Goal: Task Accomplishment & Management: Manage account settings

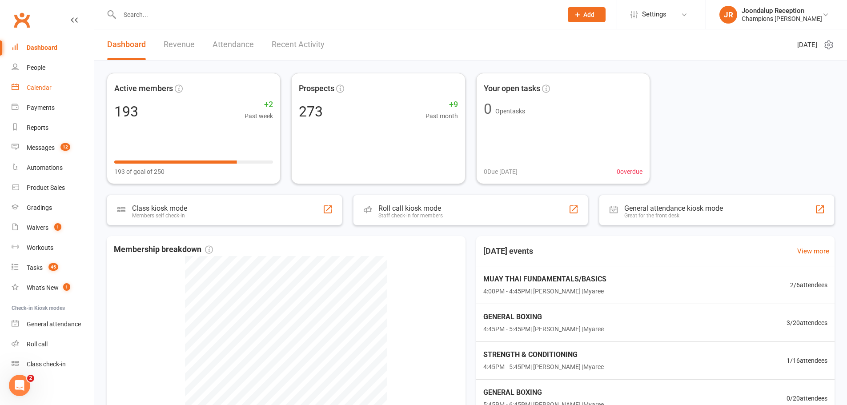
click at [32, 91] on div "Calendar" at bounding box center [39, 87] width 25 height 7
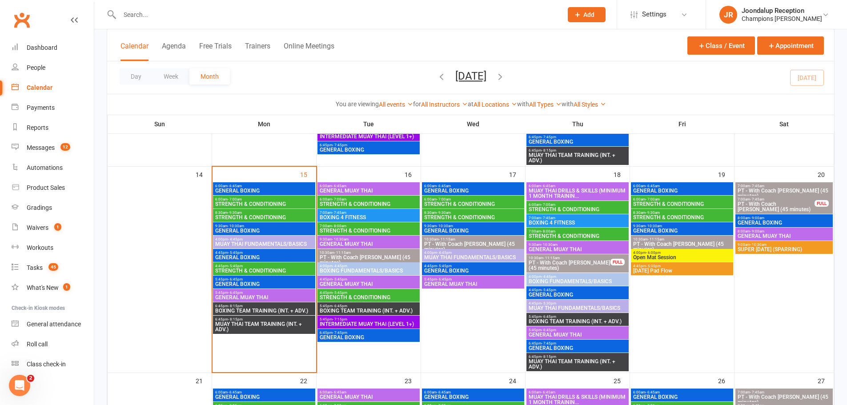
scroll to position [445, 0]
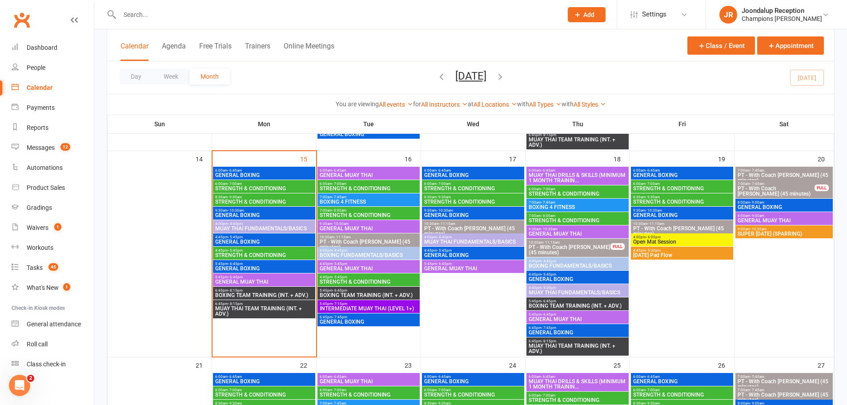
click at [370, 263] on span "4:45pm - 5:45pm" at bounding box center [368, 264] width 99 height 4
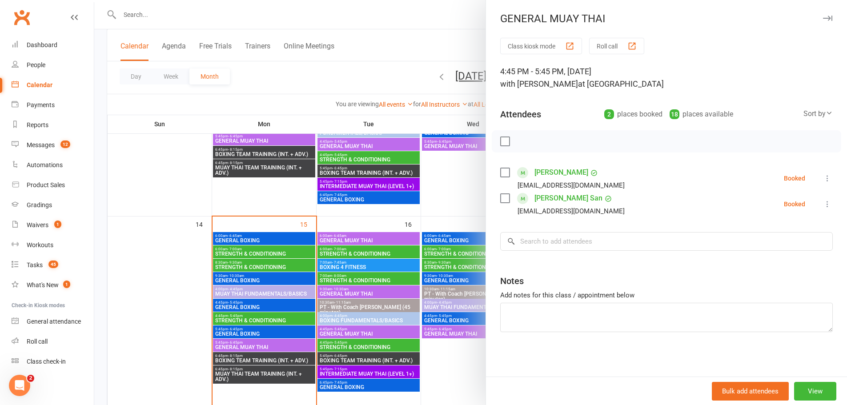
scroll to position [356, 0]
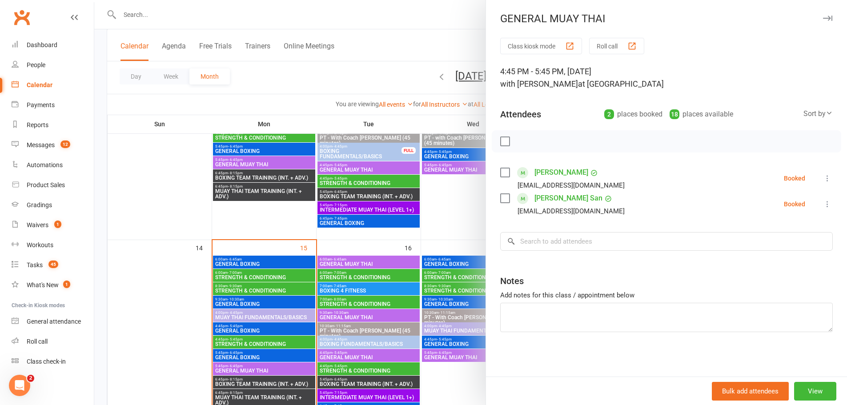
click at [376, 243] on div at bounding box center [470, 202] width 753 height 405
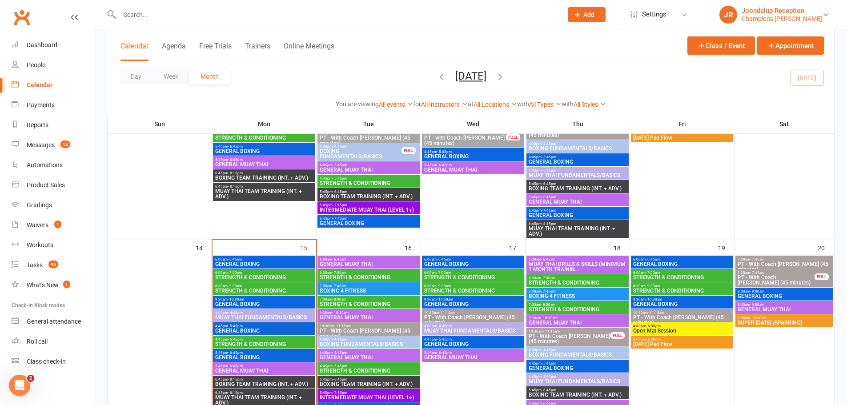
click at [776, 16] on div "Champions Gym Myaree" at bounding box center [782, 19] width 80 height 8
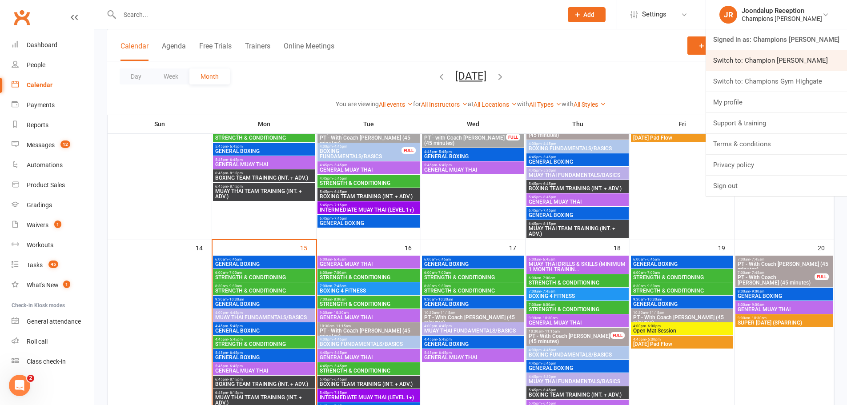
click at [755, 64] on link "Switch to: Champion Gym Joondalup" at bounding box center [776, 60] width 141 height 20
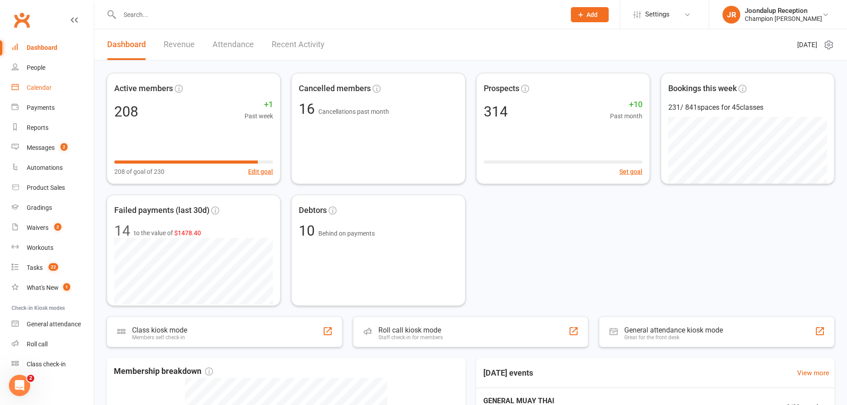
click at [48, 90] on div "Calendar" at bounding box center [39, 87] width 25 height 7
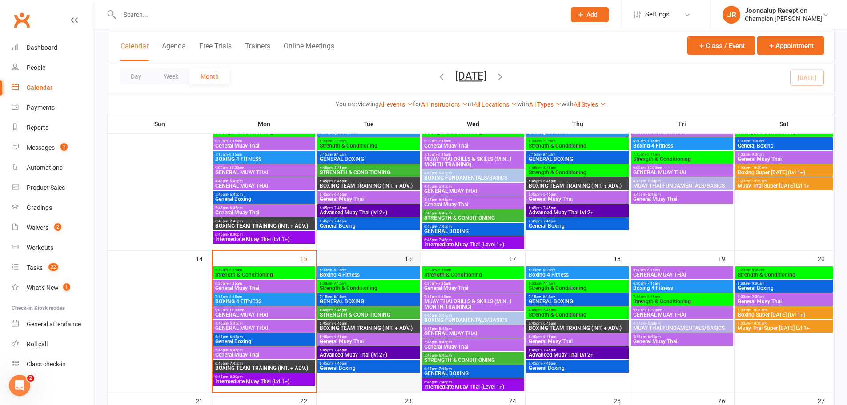
scroll to position [267, 0]
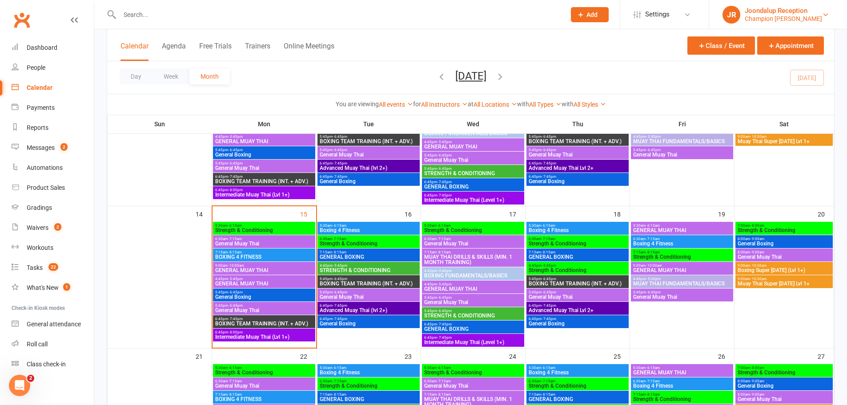
click at [766, 16] on div "Champion Gym Joondalup" at bounding box center [783, 19] width 77 height 8
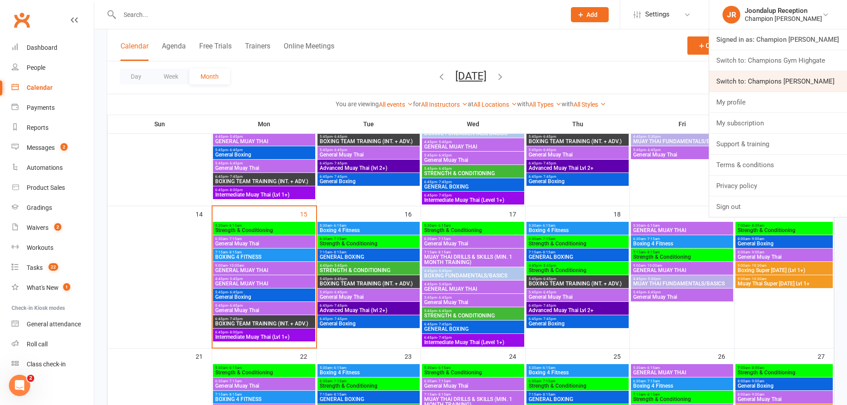
click at [801, 88] on link "Switch to: Champions Gym Myaree" at bounding box center [778, 81] width 138 height 20
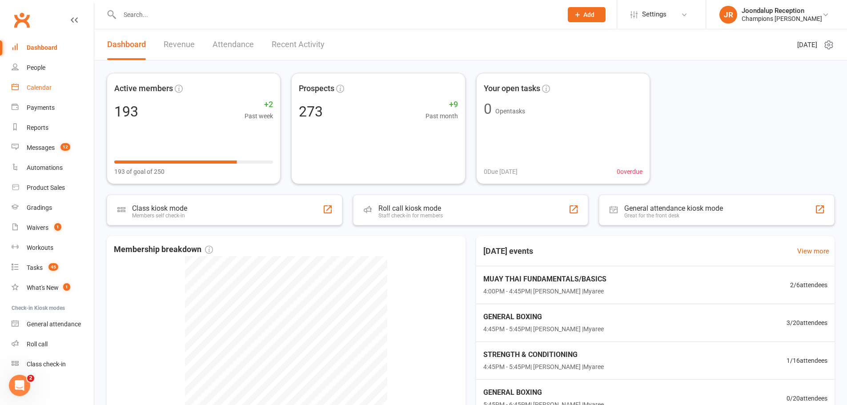
click at [42, 94] on link "Calendar" at bounding box center [53, 88] width 82 height 20
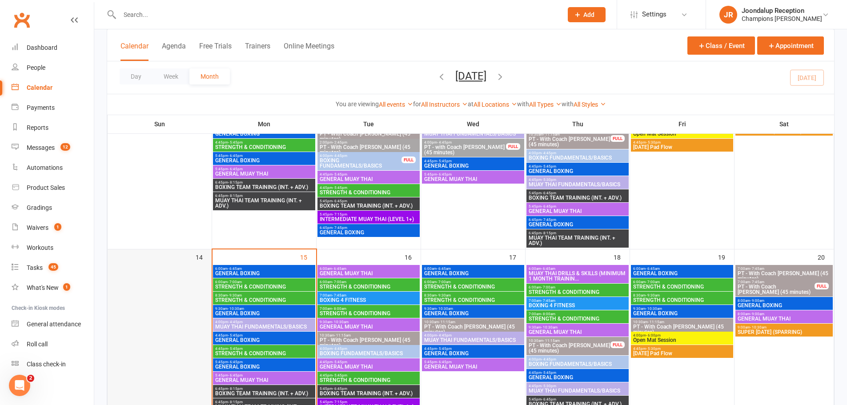
scroll to position [400, 0]
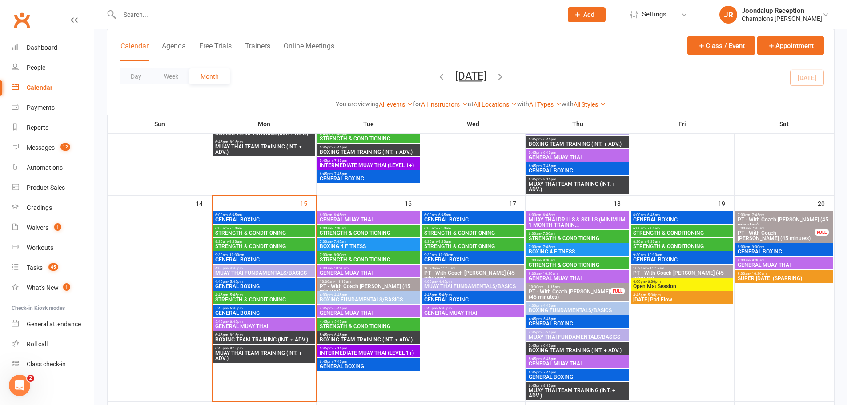
click at [226, 310] on span "GENERAL BOXING" at bounding box center [264, 312] width 99 height 5
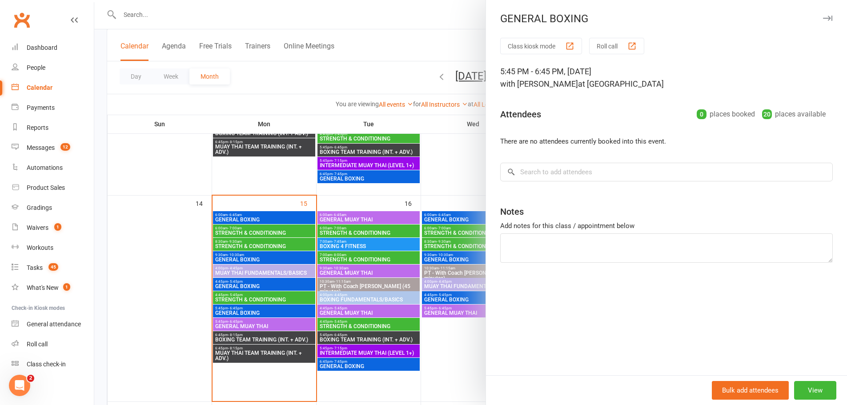
click at [264, 286] on div at bounding box center [470, 202] width 753 height 405
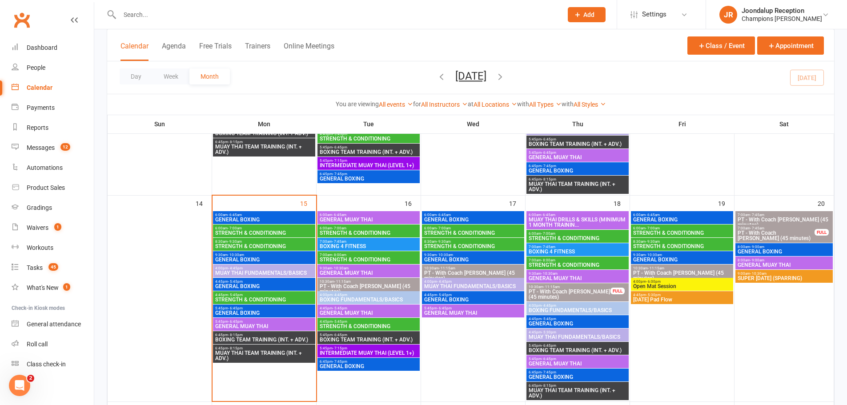
click at [274, 282] on span "4:45pm - 5:45pm" at bounding box center [264, 282] width 99 height 4
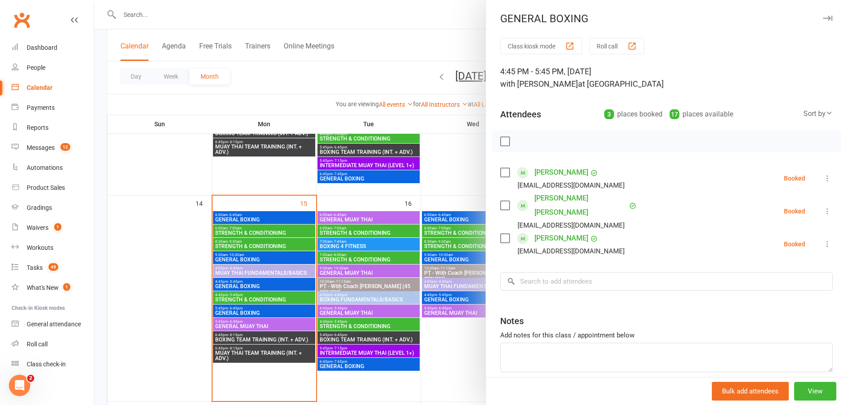
click at [220, 310] on div at bounding box center [470, 202] width 753 height 405
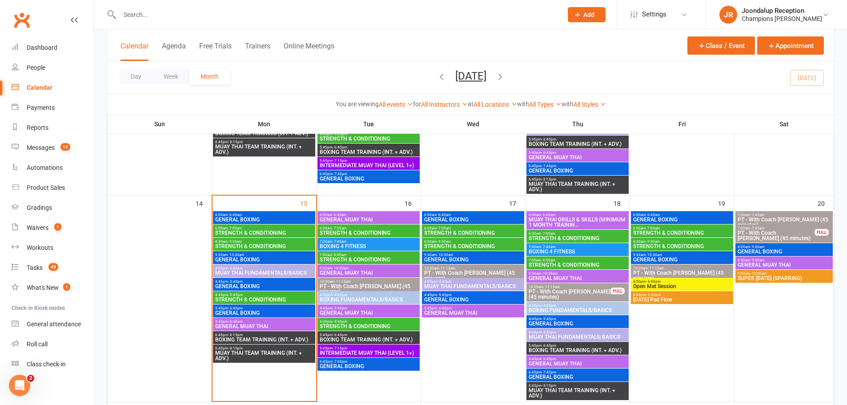
click at [240, 286] on span "GENERAL BOXING" at bounding box center [264, 286] width 99 height 5
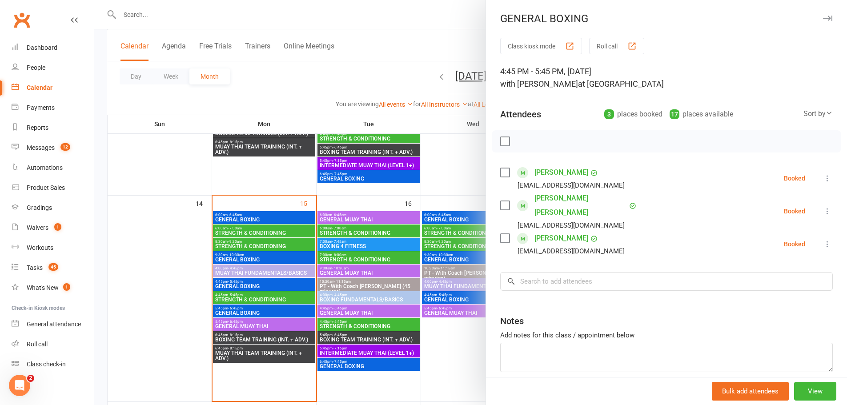
click at [236, 282] on div at bounding box center [470, 202] width 753 height 405
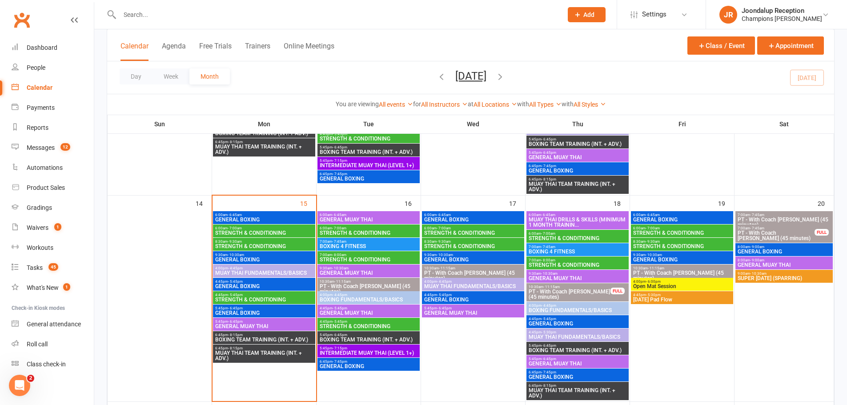
click at [248, 280] on span "4:45pm - 5:45pm" at bounding box center [264, 282] width 99 height 4
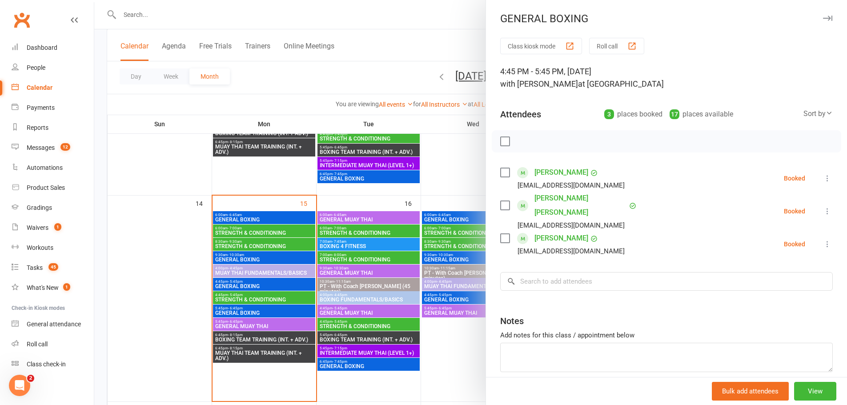
click at [275, 307] on div at bounding box center [470, 202] width 753 height 405
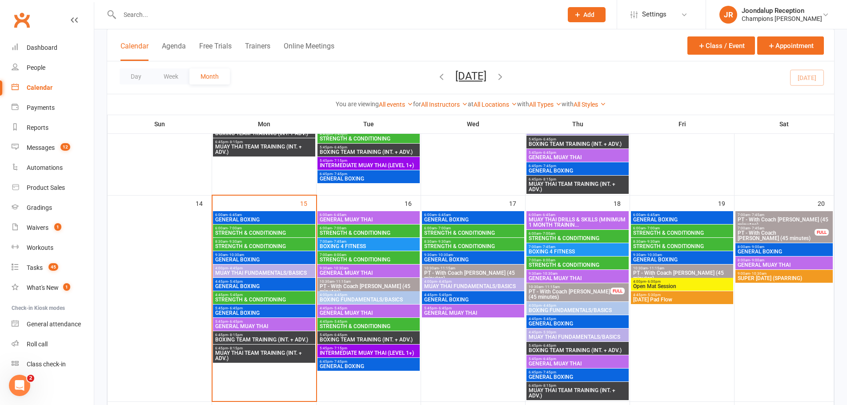
click at [259, 288] on span "GENERAL BOXING" at bounding box center [264, 286] width 99 height 5
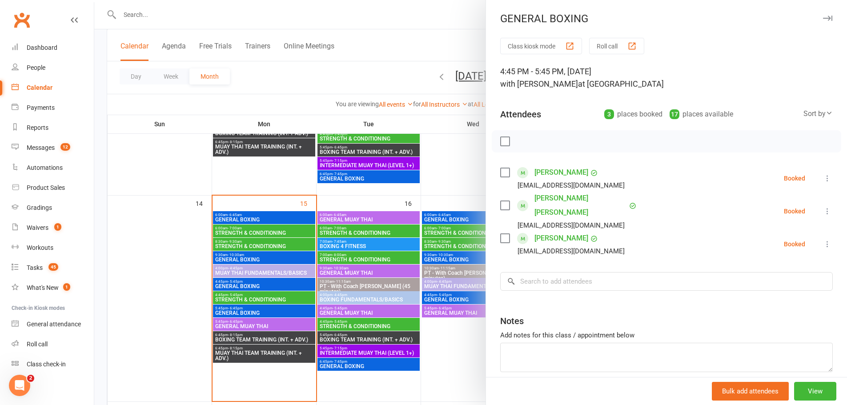
click at [275, 292] on div at bounding box center [470, 202] width 753 height 405
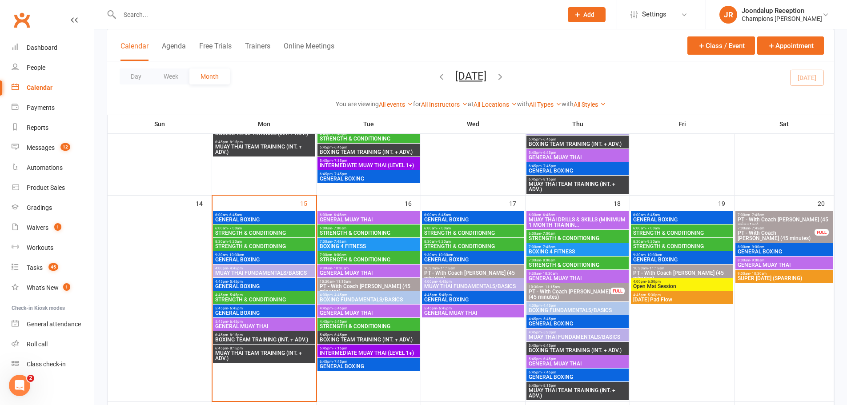
click at [291, 302] on div "4:45pm - 5:45pm STRENGTH & CONDITIONING" at bounding box center [264, 297] width 102 height 13
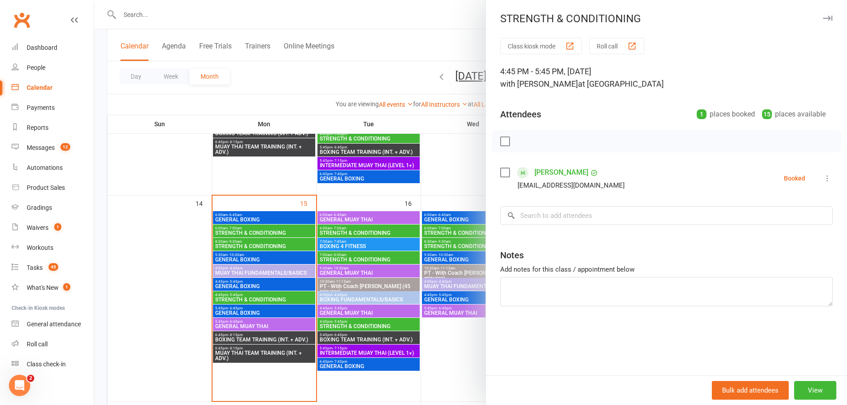
click at [297, 304] on div at bounding box center [470, 202] width 753 height 405
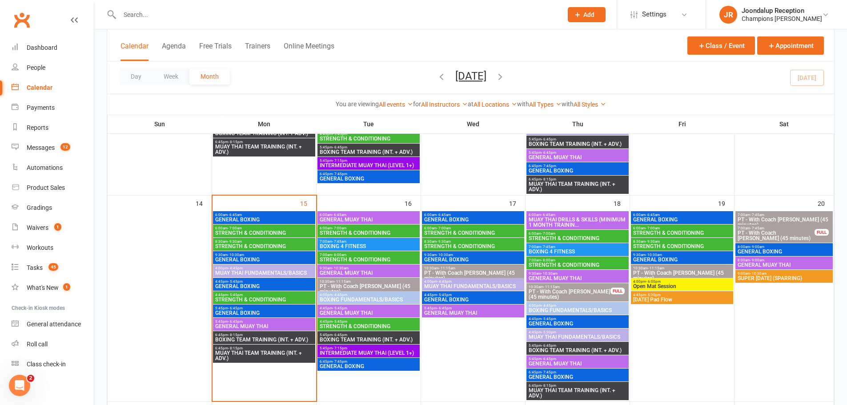
click at [301, 311] on span "GENERAL BOXING" at bounding box center [264, 312] width 99 height 5
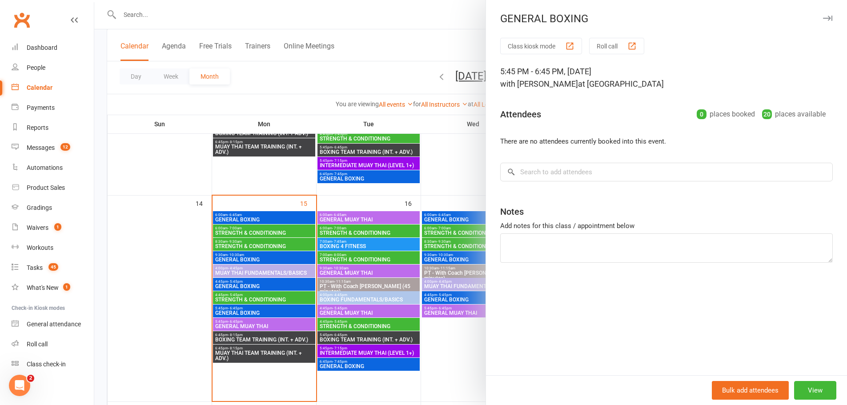
click at [284, 286] on div at bounding box center [470, 202] width 753 height 405
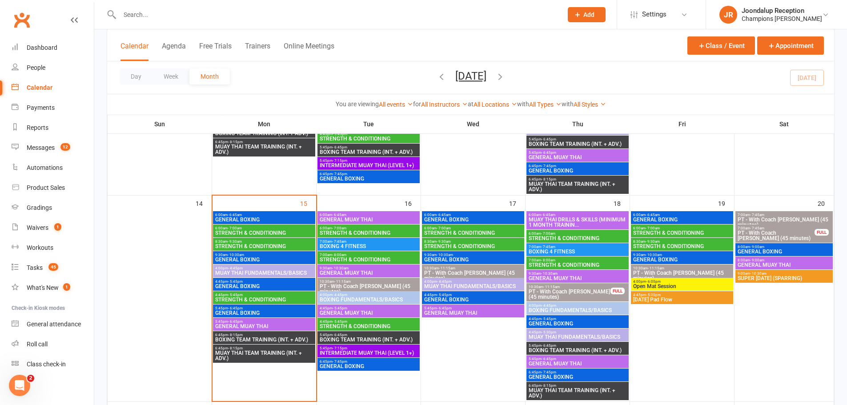
click at [342, 296] on span "- 4:45pm" at bounding box center [340, 295] width 15 height 4
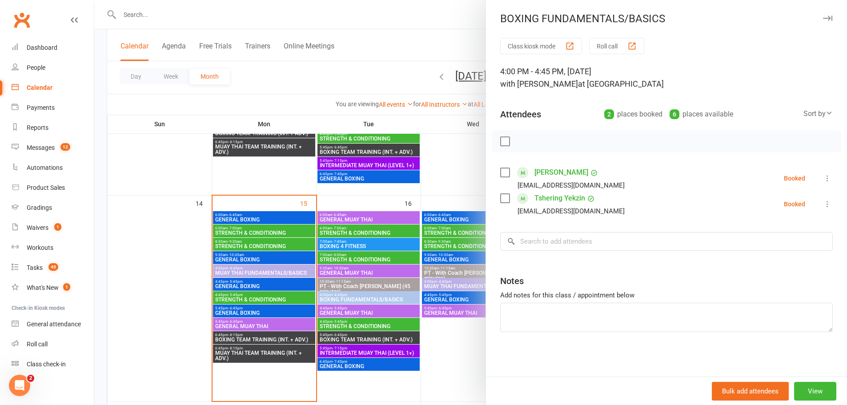
click at [445, 356] on div at bounding box center [470, 202] width 753 height 405
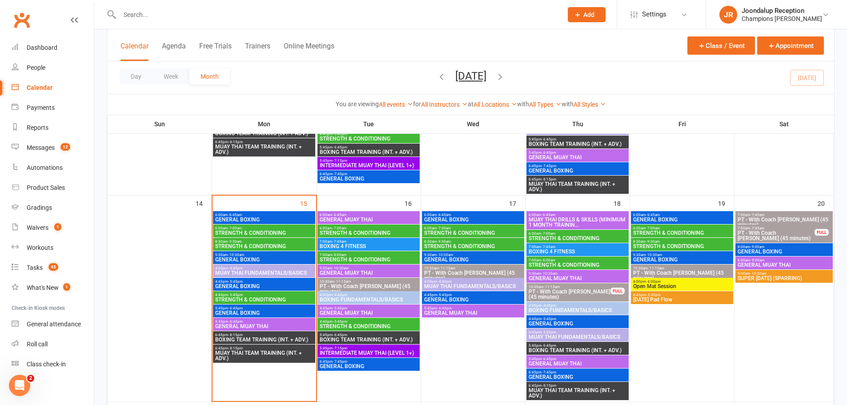
click at [804, 24] on li "JR Joondalup Reception Champions Gym Myaree Signed in as: Champions Gym Myaree …" at bounding box center [776, 14] width 141 height 29
click at [792, 7] on div "Joondalup Reception" at bounding box center [782, 11] width 80 height 8
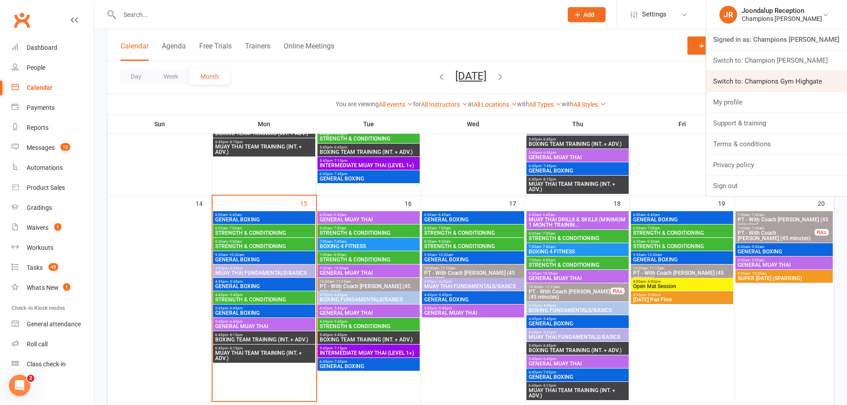
click at [776, 88] on link "Switch to: Champions Gym Highgate" at bounding box center [776, 81] width 141 height 20
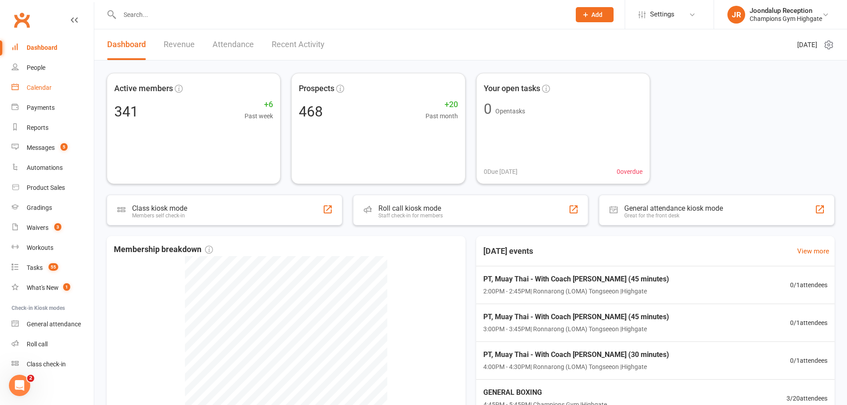
click at [36, 90] on div "Calendar" at bounding box center [39, 87] width 25 height 7
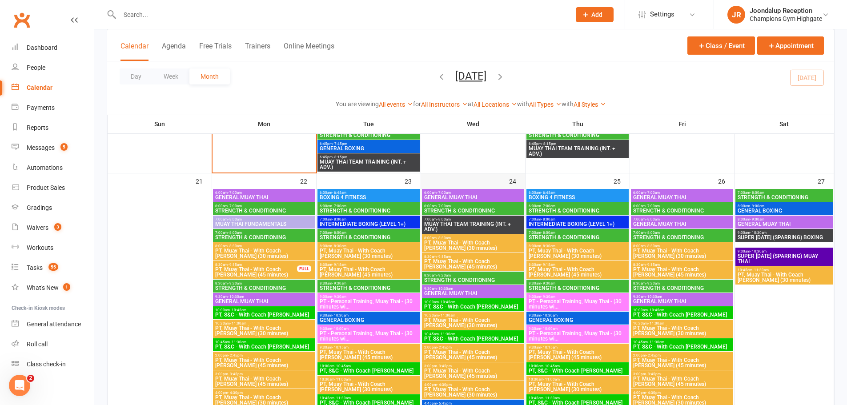
scroll to position [1156, 0]
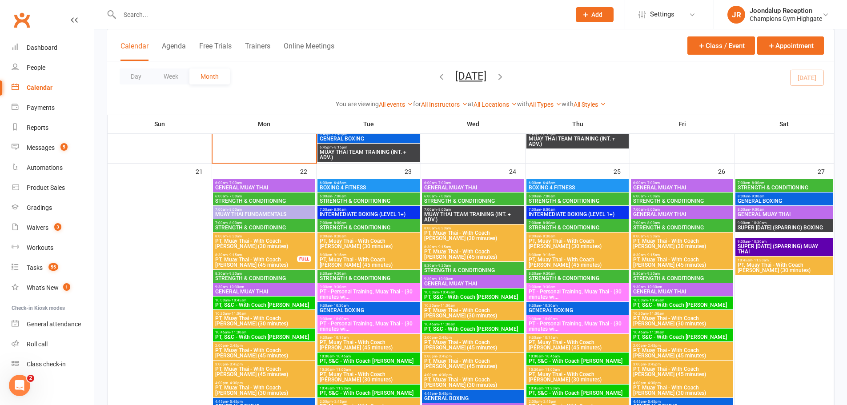
click at [378, 12] on input "text" at bounding box center [340, 14] width 447 height 12
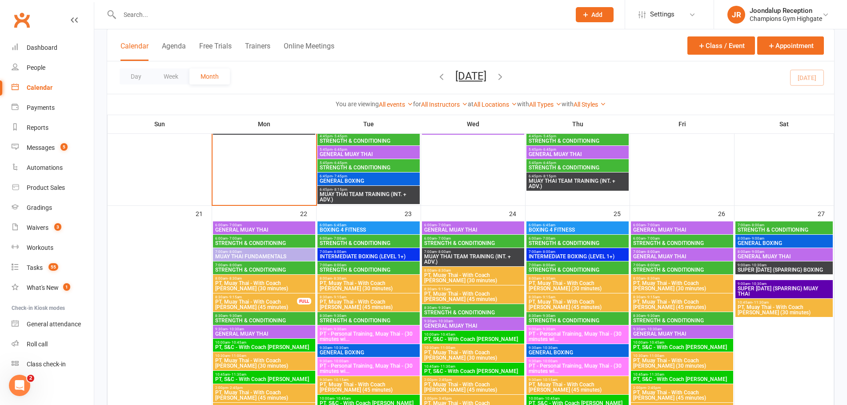
scroll to position [1112, 0]
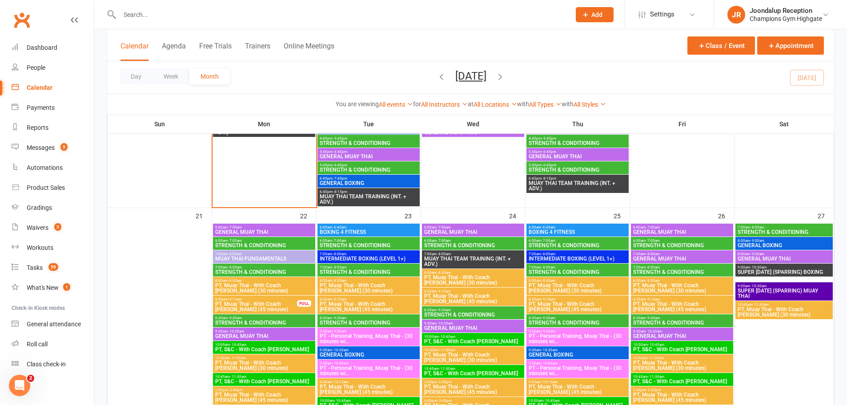
click at [153, 15] on input "text" at bounding box center [340, 14] width 447 height 12
click at [157, 13] on input "text" at bounding box center [340, 14] width 447 height 12
click at [144, 4] on div at bounding box center [336, 14] width 458 height 29
click at [165, 14] on input "text" at bounding box center [340, 14] width 447 height 12
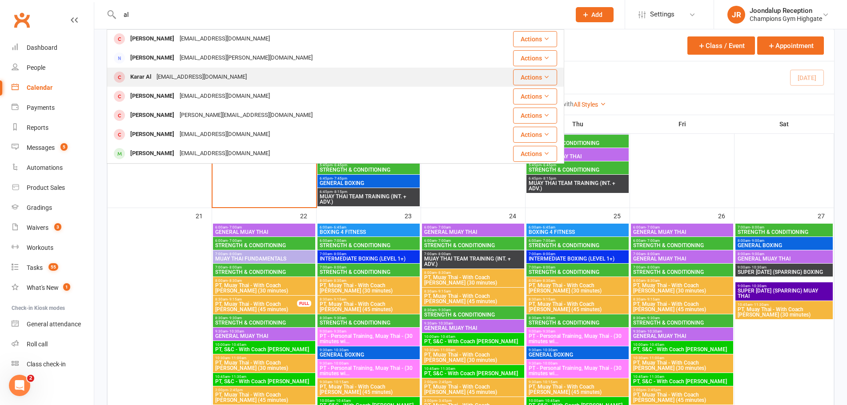
scroll to position [0, 0]
type input "a"
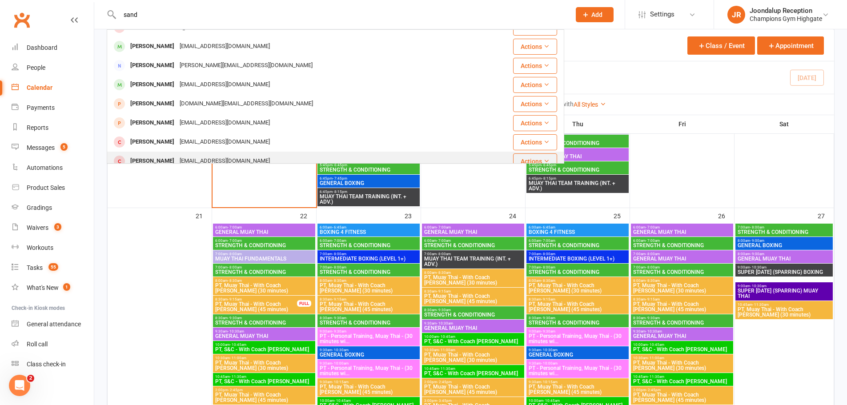
scroll to position [249, 0]
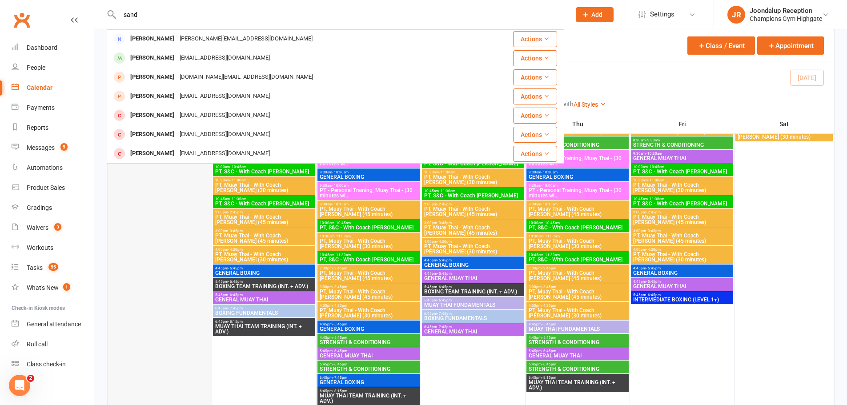
type input "sand"
click at [128, 192] on div at bounding box center [160, 226] width 102 height 360
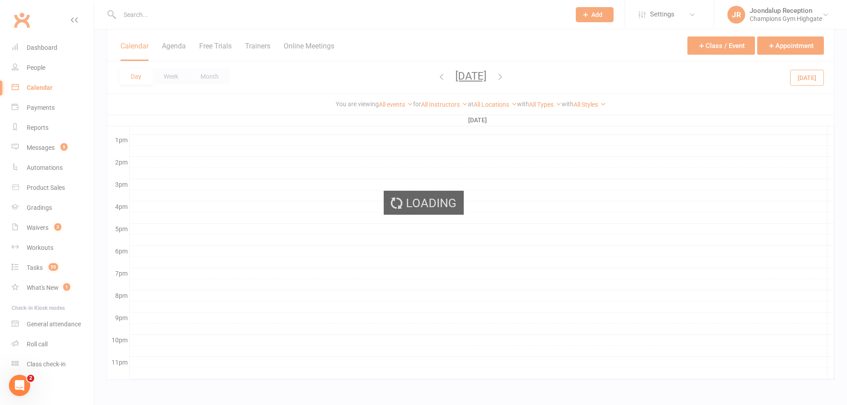
scroll to position [0, 0]
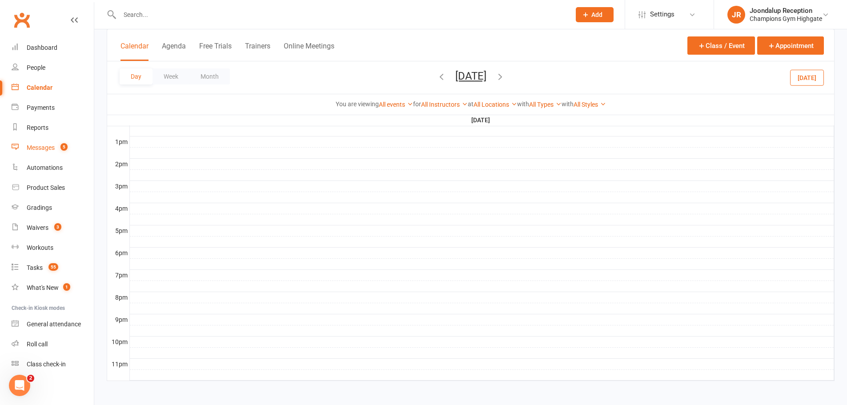
click at [54, 143] on link "Messages 5" at bounding box center [53, 148] width 82 height 20
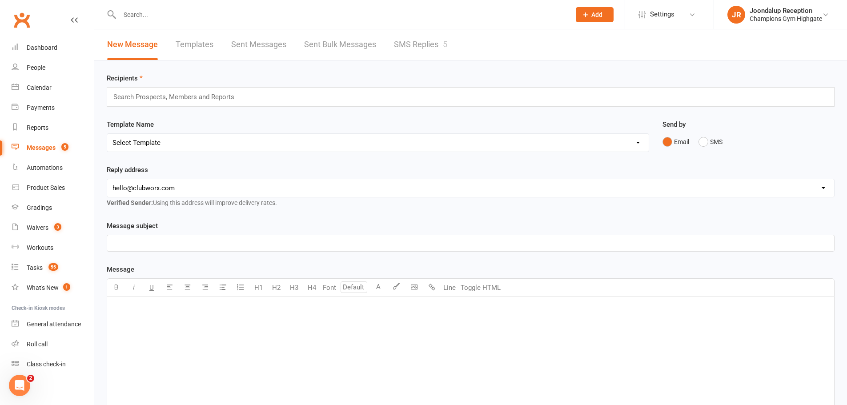
click at [409, 36] on link "SMS Replies 5" at bounding box center [420, 44] width 53 height 31
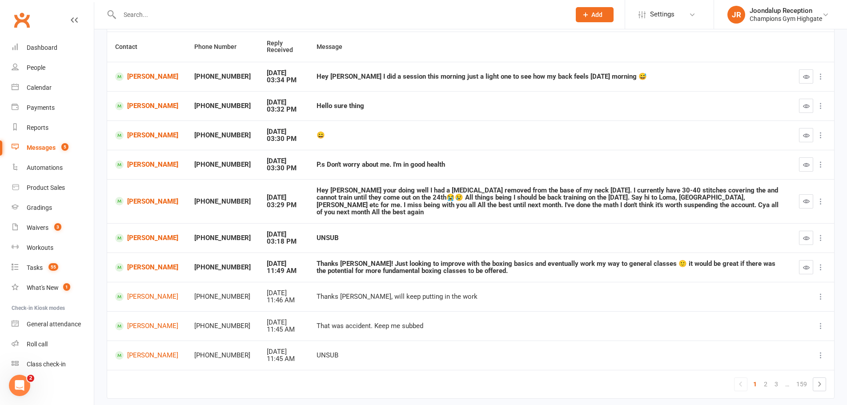
scroll to position [89, 0]
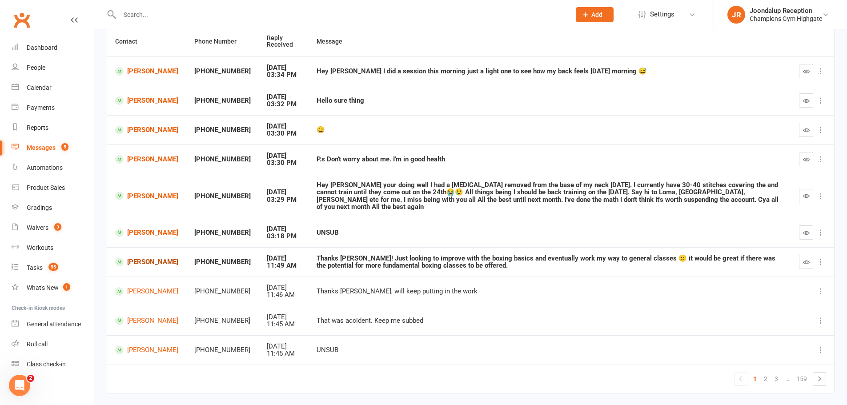
click at [143, 258] on link "Brooke Peacock" at bounding box center [146, 262] width 63 height 8
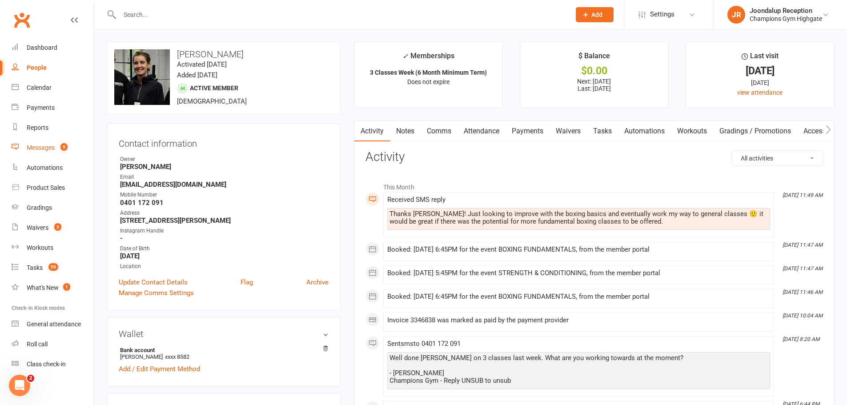
click at [28, 150] on div "Messages" at bounding box center [41, 147] width 28 height 7
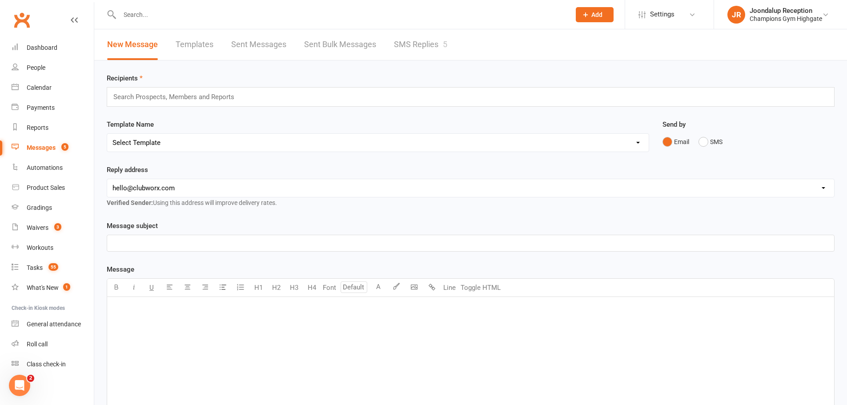
click at [423, 49] on link "SMS Replies 5" at bounding box center [420, 44] width 53 height 31
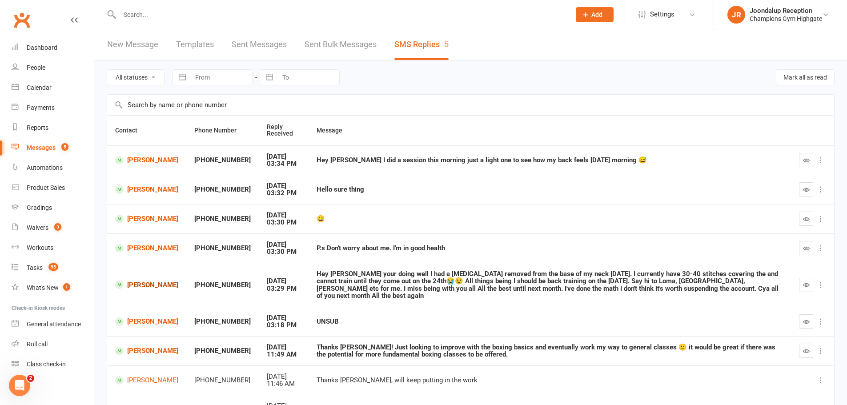
click at [143, 285] on link "Garry Fox" at bounding box center [146, 285] width 63 height 8
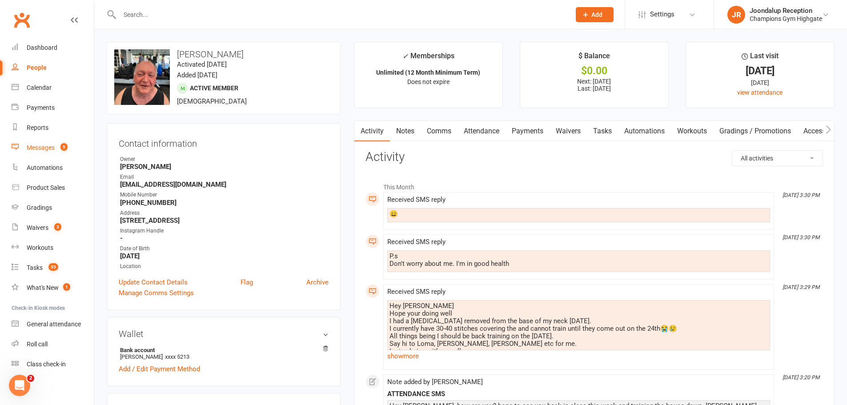
click at [39, 143] on link "Messages 5" at bounding box center [53, 148] width 82 height 20
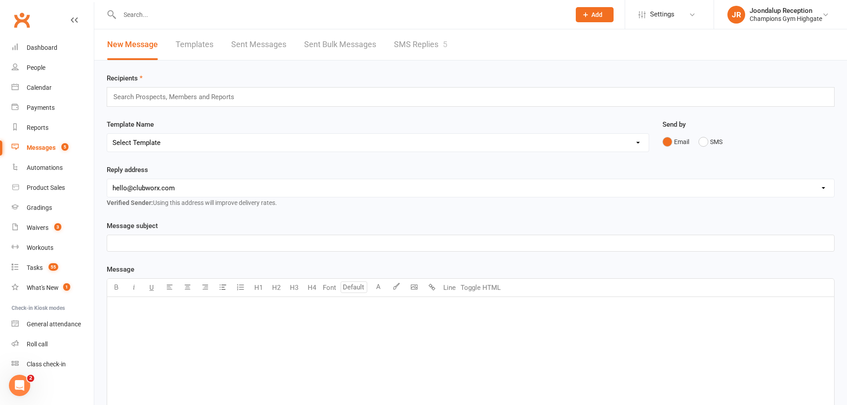
click at [394, 39] on link "SMS Replies 5" at bounding box center [420, 44] width 53 height 31
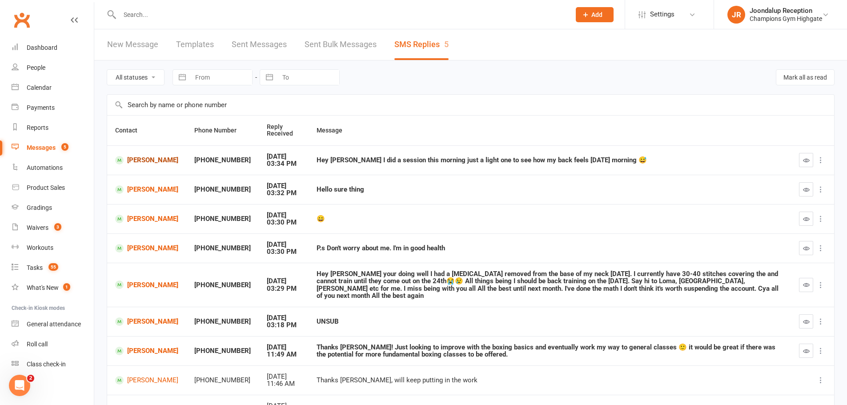
click at [136, 161] on link "Jesse Vegar" at bounding box center [146, 160] width 63 height 8
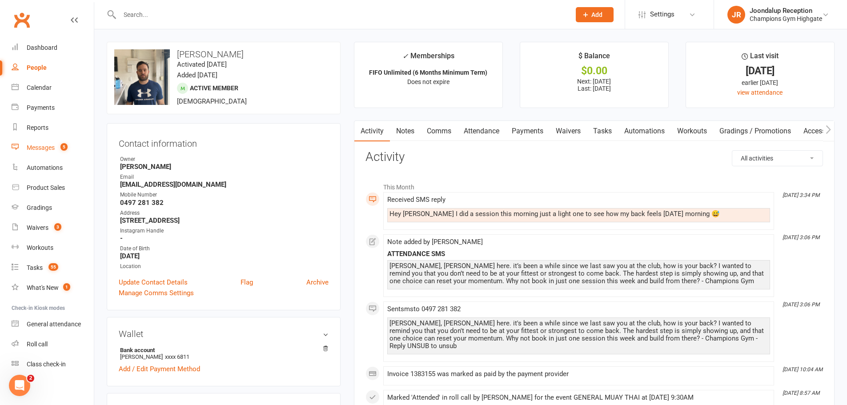
click at [46, 144] on div "Messages" at bounding box center [41, 147] width 28 height 7
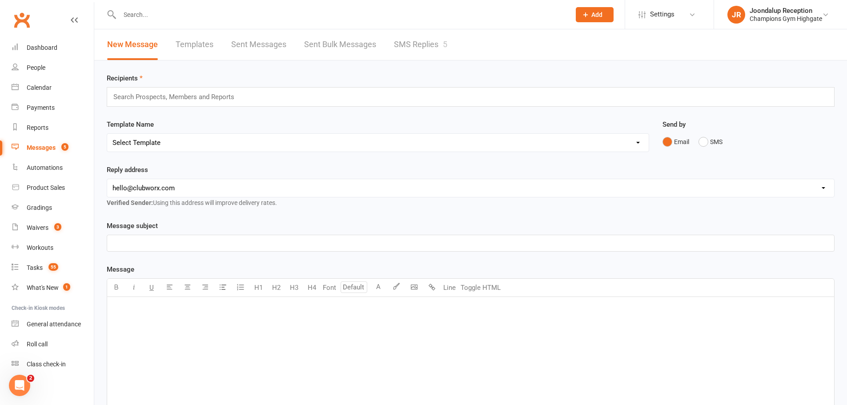
click at [427, 48] on link "SMS Replies 5" at bounding box center [420, 44] width 53 height 31
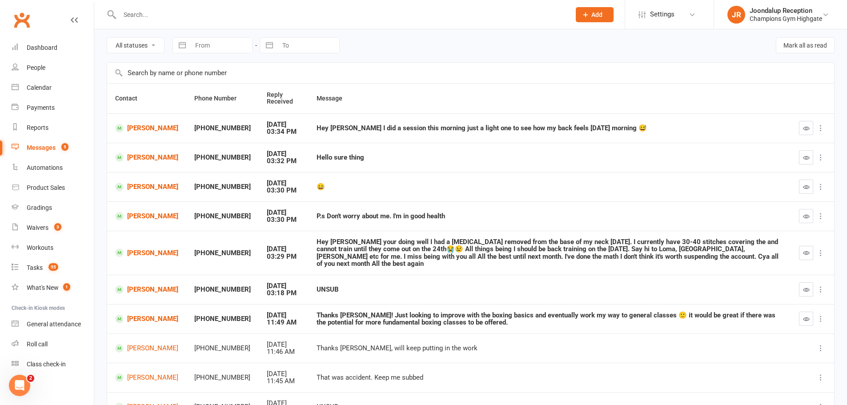
scroll to position [108, 0]
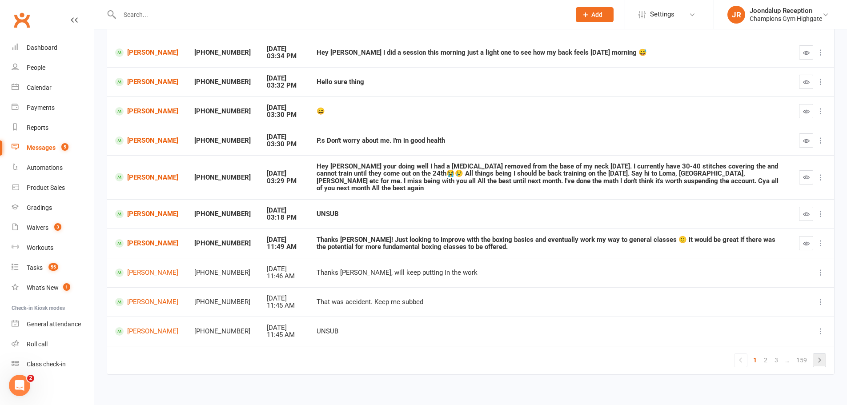
click at [820, 358] on icon at bounding box center [819, 360] width 3 height 5
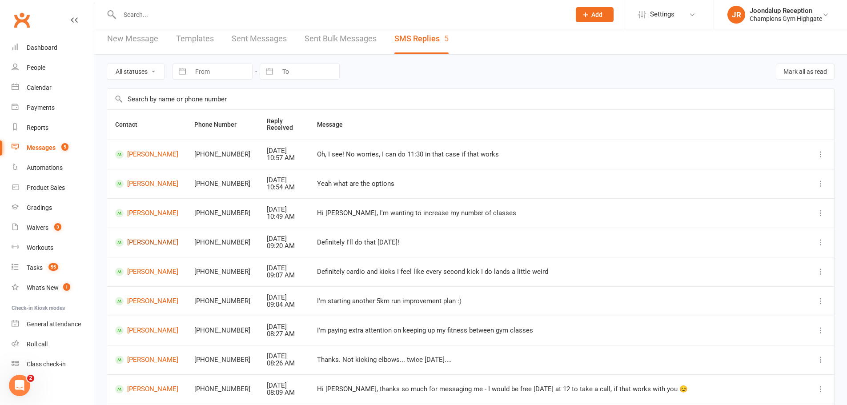
scroll to position [0, 0]
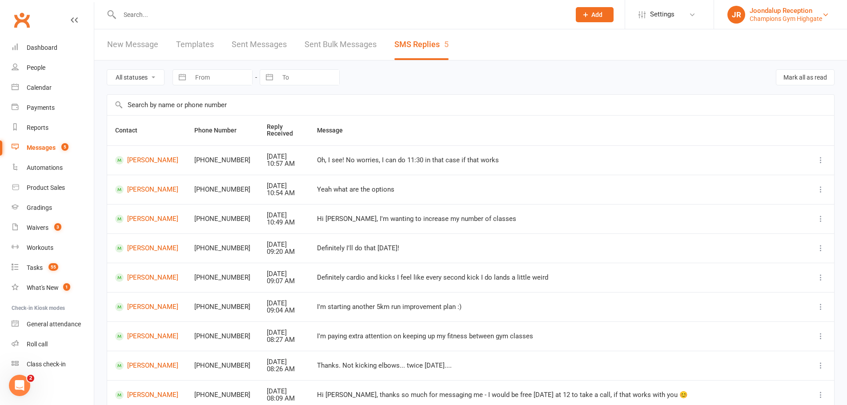
click at [759, 9] on div "Joondalup Reception" at bounding box center [786, 11] width 72 height 8
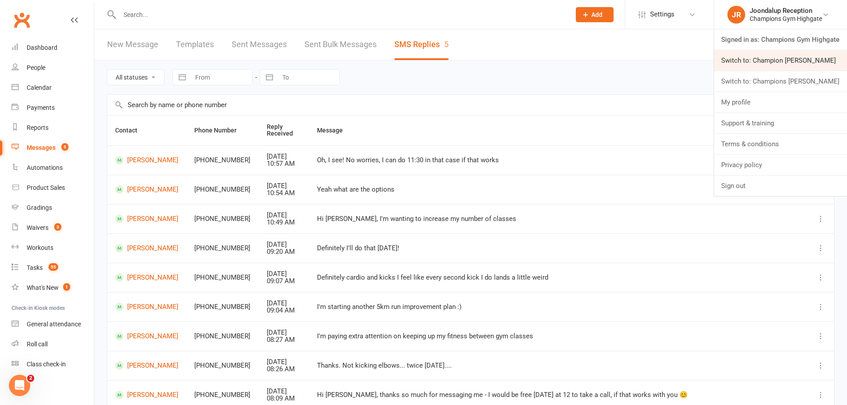
click at [773, 64] on link "Switch to: Champion Gym Joondalup" at bounding box center [780, 60] width 133 height 20
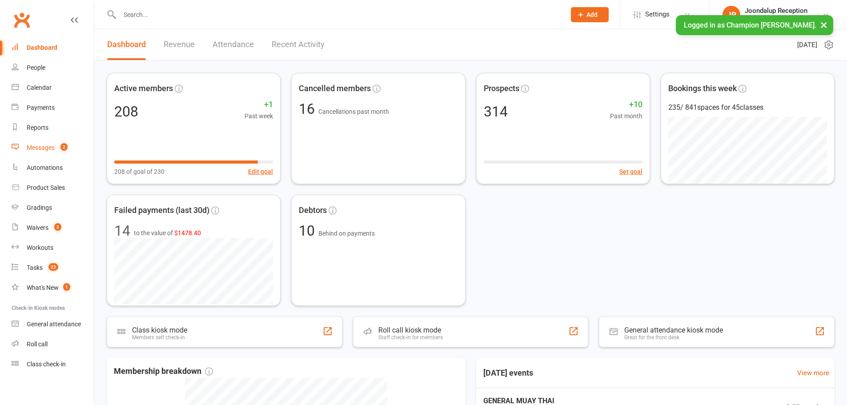
click at [50, 147] on div "Messages" at bounding box center [41, 147] width 28 height 7
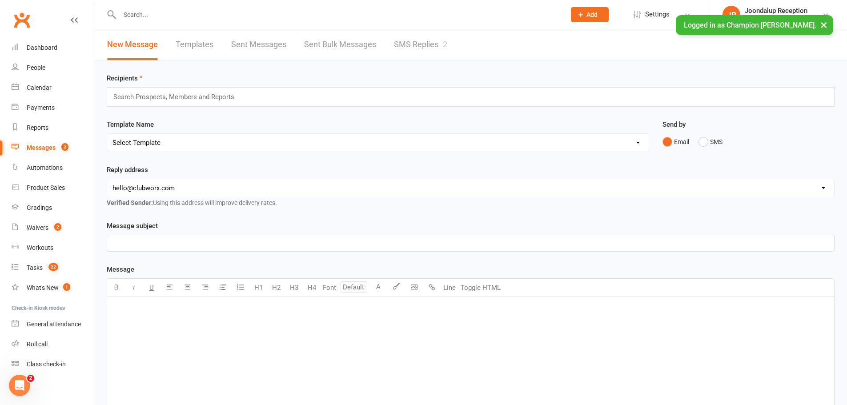
click at [406, 43] on link "SMS Replies 2" at bounding box center [420, 44] width 53 height 31
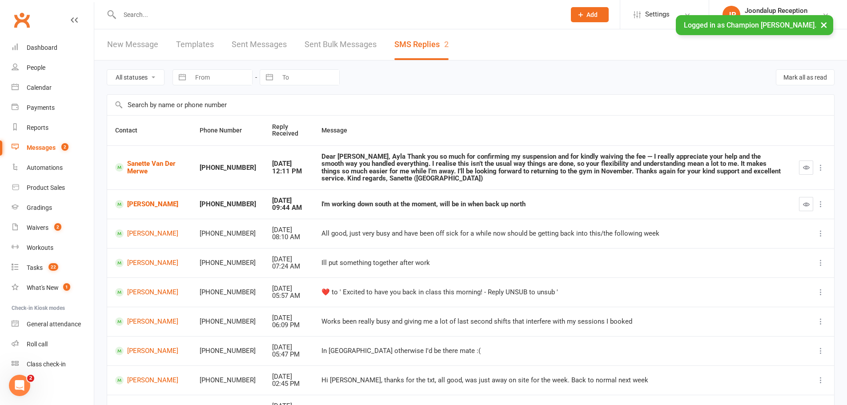
click at [157, 198] on td "[PERSON_NAME]" at bounding box center [149, 203] width 84 height 29
click at [157, 201] on link "[PERSON_NAME]" at bounding box center [149, 204] width 68 height 8
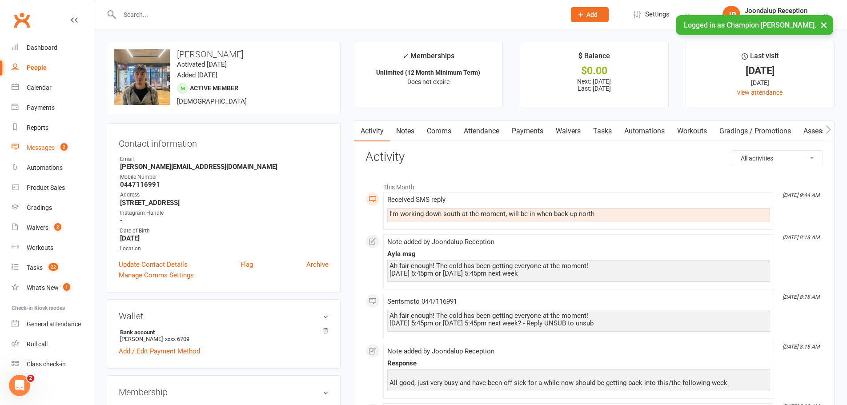
click at [63, 150] on span "2" at bounding box center [63, 147] width 7 height 8
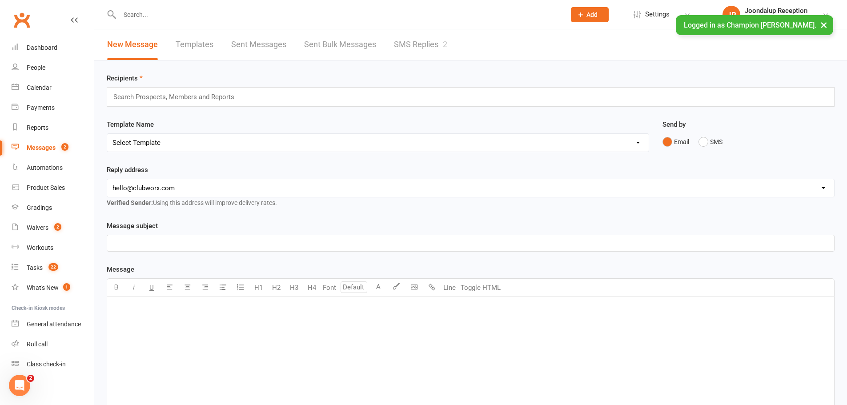
click at [398, 49] on link "SMS Replies 2" at bounding box center [420, 44] width 53 height 31
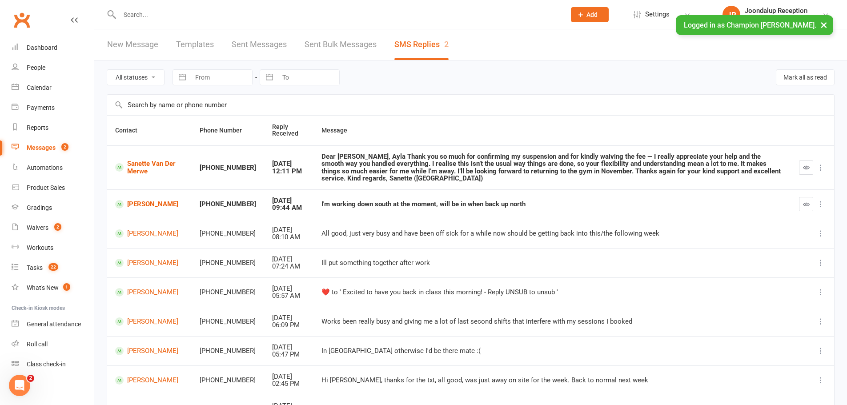
click at [827, 16] on button "×" at bounding box center [824, 24] width 16 height 19
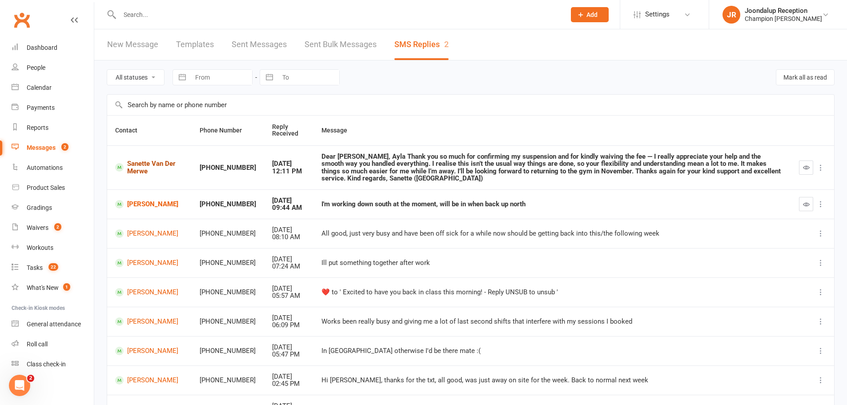
click at [137, 171] on link "Sanette Van Der Merwe" at bounding box center [149, 167] width 68 height 15
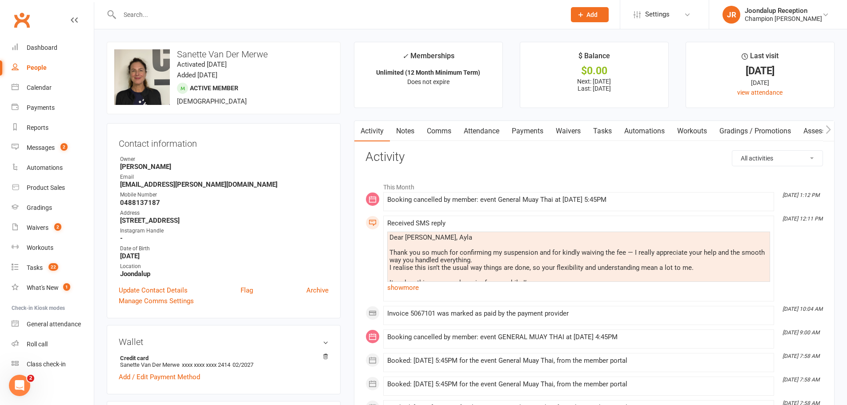
click at [403, 129] on link "Notes" at bounding box center [405, 131] width 31 height 20
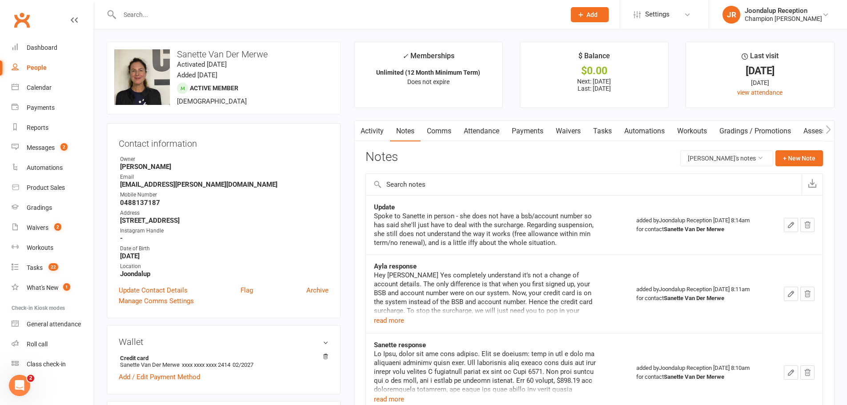
click at [137, 17] on input "text" at bounding box center [338, 14] width 442 height 12
click at [38, 94] on link "Calendar" at bounding box center [53, 88] width 82 height 20
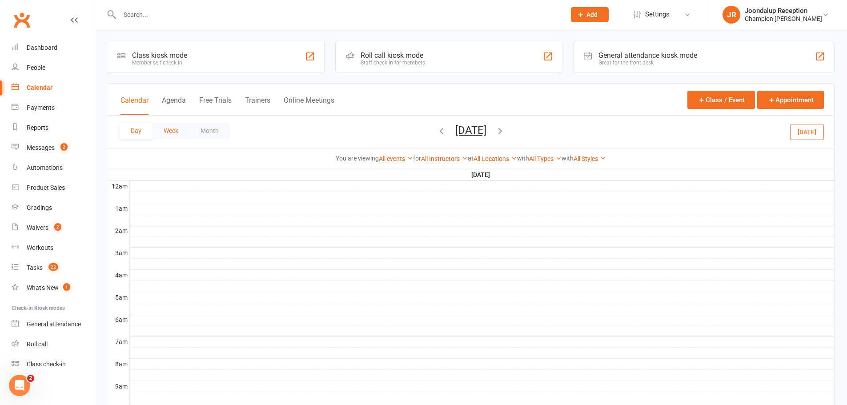
click at [188, 133] on button "Week" at bounding box center [171, 131] width 37 height 16
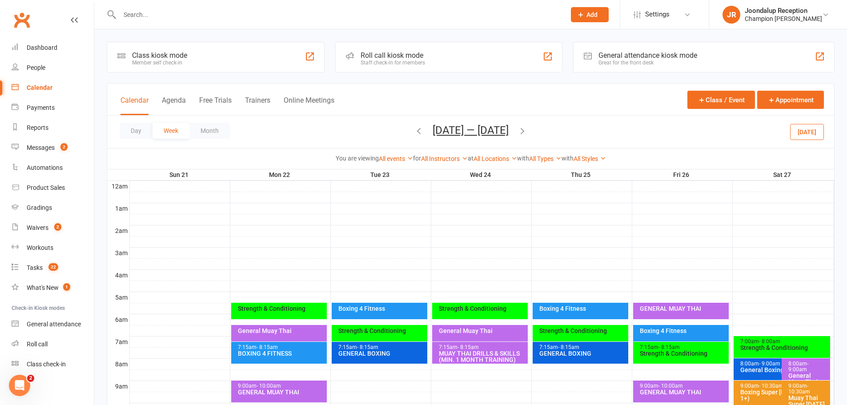
click at [201, 127] on ui-view "Prospect Member Non-attending contact Class / event Appointment Grading event T…" at bounding box center [423, 364] width 847 height 725
click at [217, 126] on button "Month" at bounding box center [209, 131] width 40 height 16
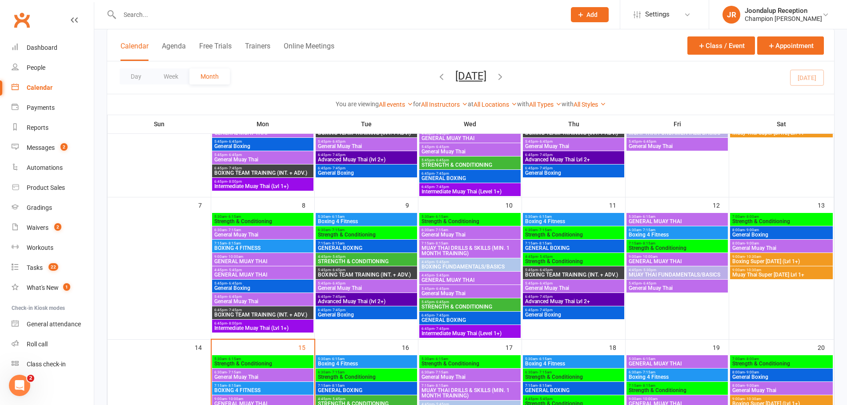
scroll to position [178, 0]
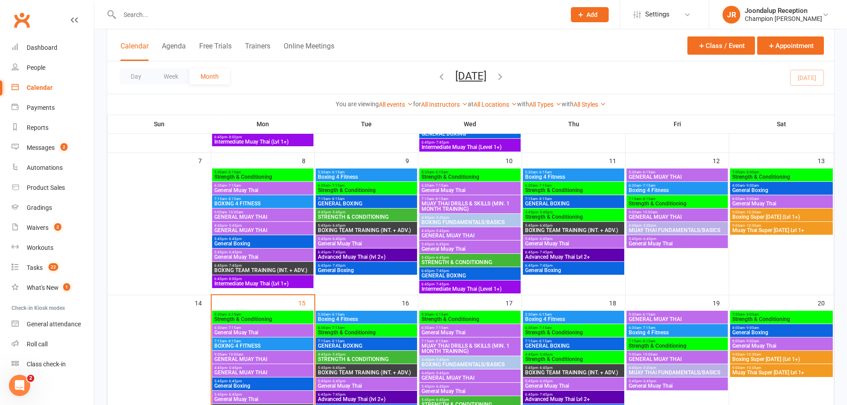
click at [792, 28] on li "JR Joondalup Reception Champion Gym Joondalup Signed in as: Champion Gym Joonda…" at bounding box center [778, 14] width 138 height 29
click at [792, 22] on div "Champion Gym Joondalup" at bounding box center [783, 19] width 77 height 8
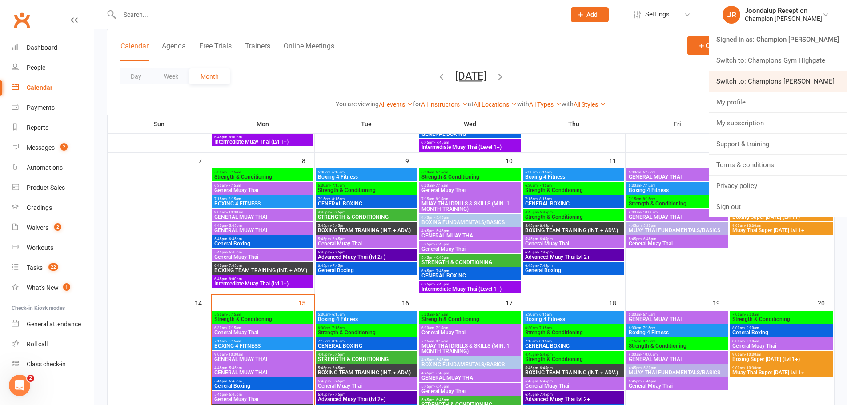
click at [798, 87] on link "Switch to: Champions Gym Myaree" at bounding box center [778, 81] width 138 height 20
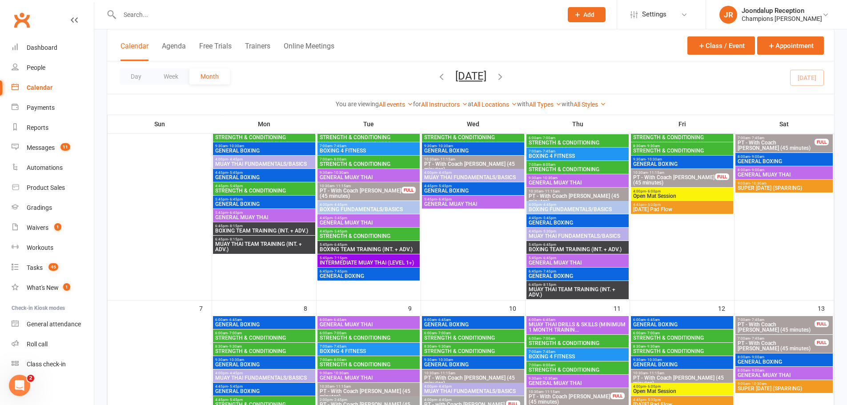
click at [347, 207] on span "BOXING FUNDAMENTALS/BASICS" at bounding box center [368, 209] width 99 height 5
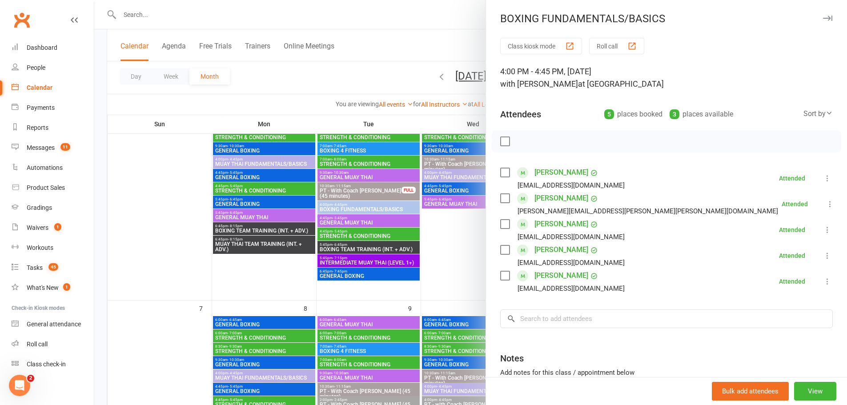
click at [448, 219] on div at bounding box center [470, 202] width 753 height 405
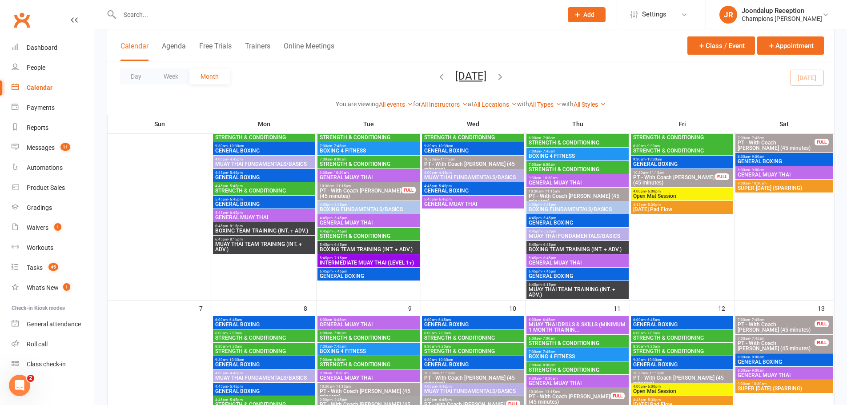
click at [343, 277] on span "GENERAL BOXING" at bounding box center [368, 275] width 99 height 5
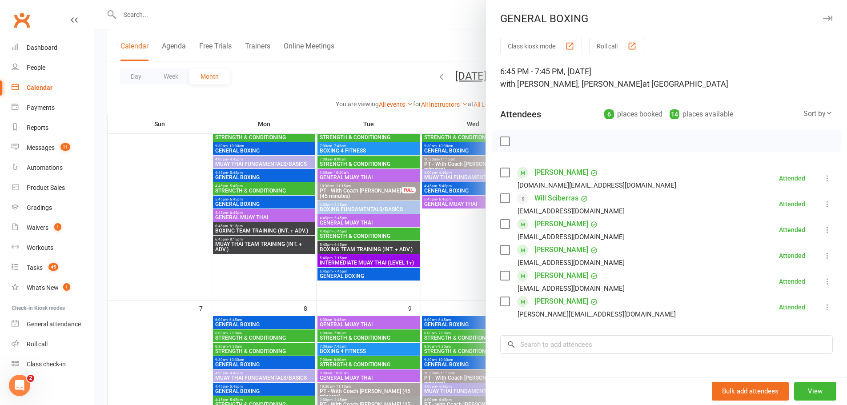
click at [431, 238] on div at bounding box center [470, 202] width 753 height 405
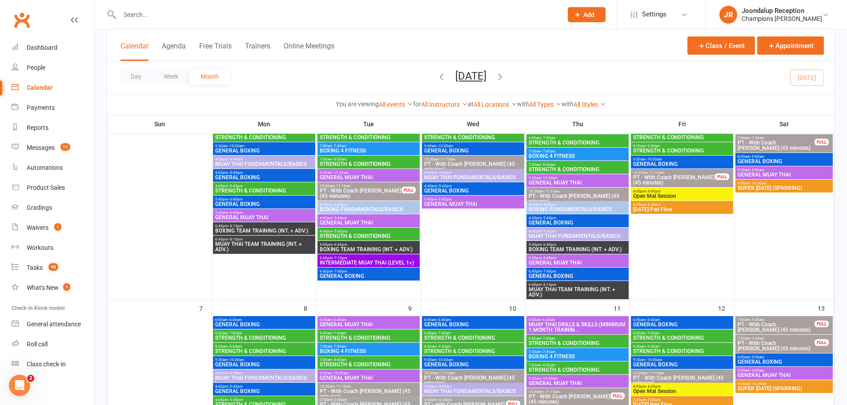
click at [439, 187] on span "- 5:45pm" at bounding box center [444, 186] width 15 height 4
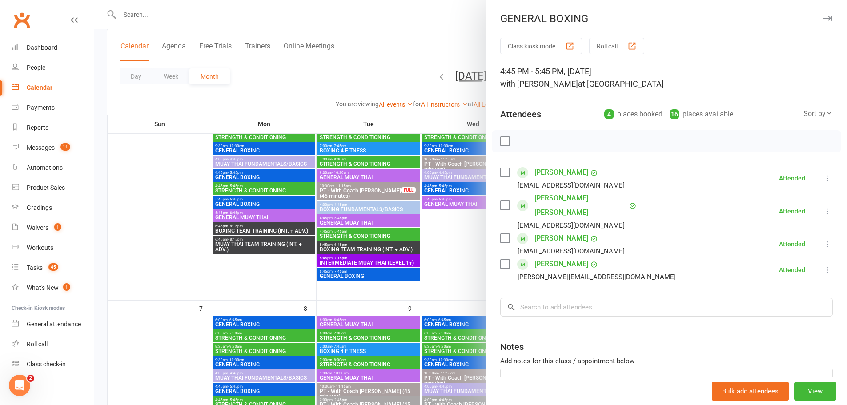
click at [446, 248] on div at bounding box center [470, 202] width 753 height 405
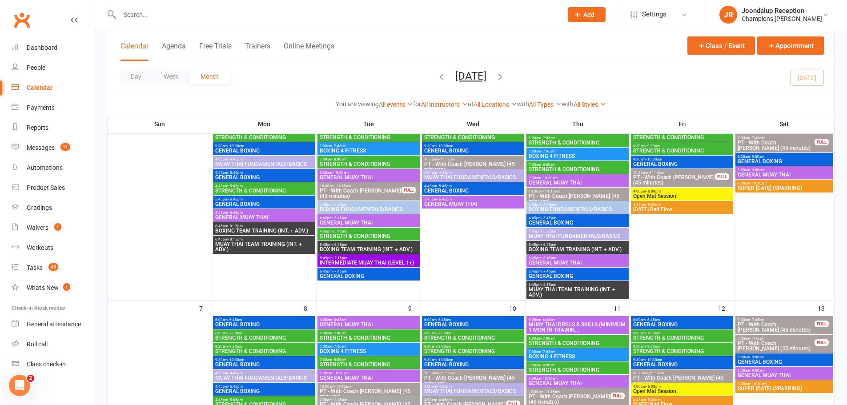
click at [577, 220] on span "4:45pm - 5:45pm" at bounding box center [577, 218] width 99 height 4
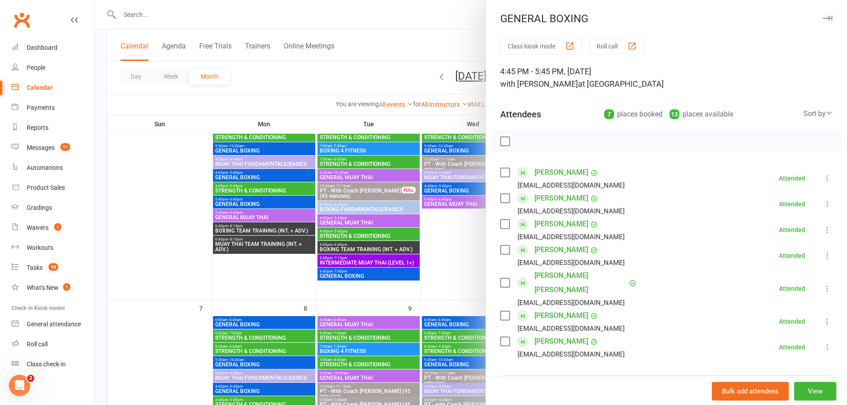
scroll to position [44, 0]
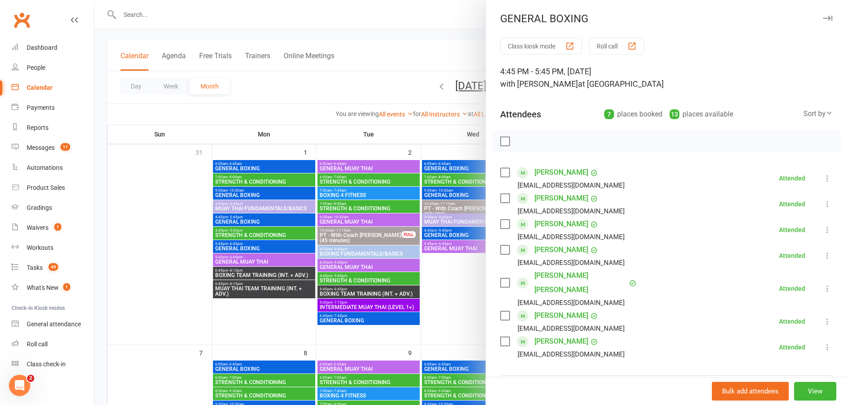
click at [432, 270] on div at bounding box center [470, 202] width 753 height 405
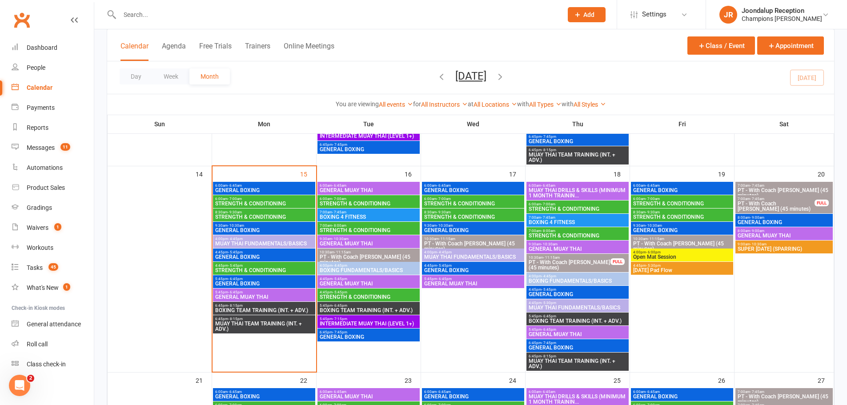
scroll to position [445, 0]
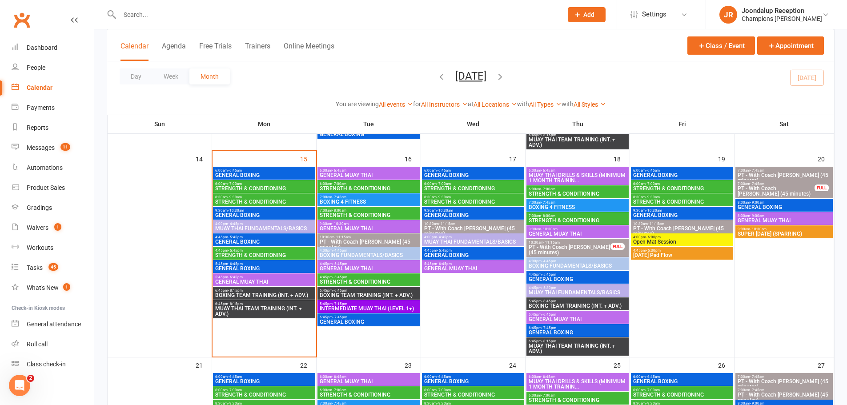
click at [393, 249] on span "4:00pm - 4:45pm" at bounding box center [368, 251] width 99 height 4
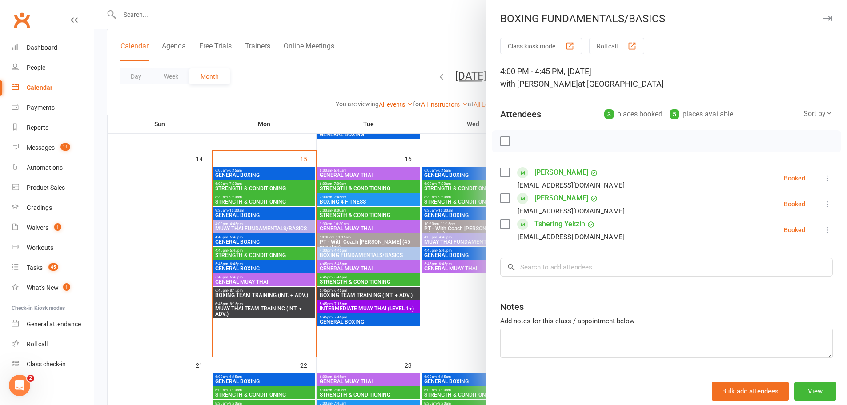
click at [453, 282] on div at bounding box center [470, 202] width 753 height 405
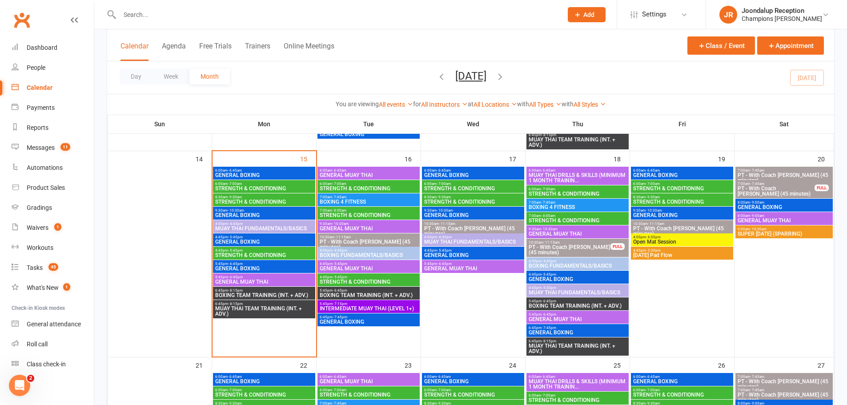
click at [546, 260] on span "- 4:45pm" at bounding box center [549, 261] width 15 height 4
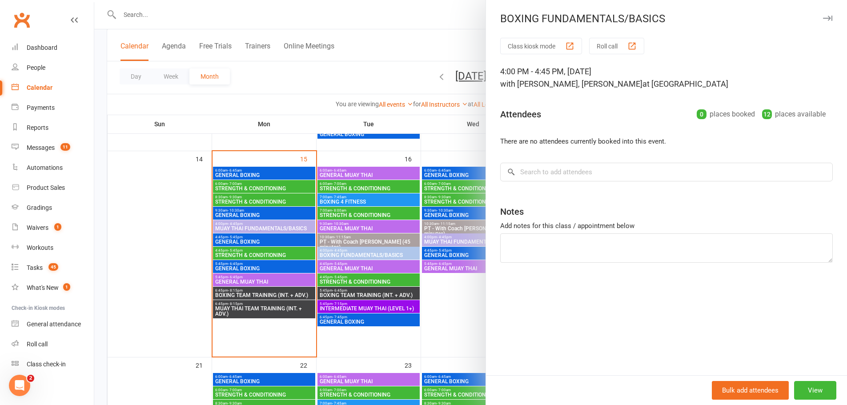
click at [380, 174] on div at bounding box center [470, 202] width 753 height 405
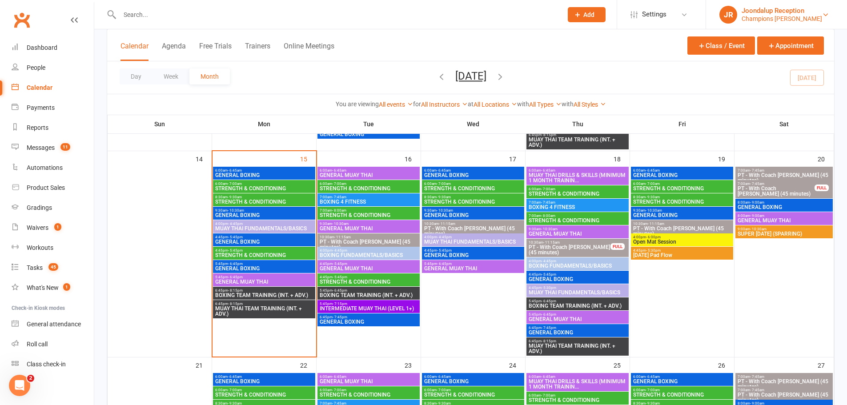
click at [778, 22] on div "Champions Gym Myaree" at bounding box center [782, 19] width 80 height 8
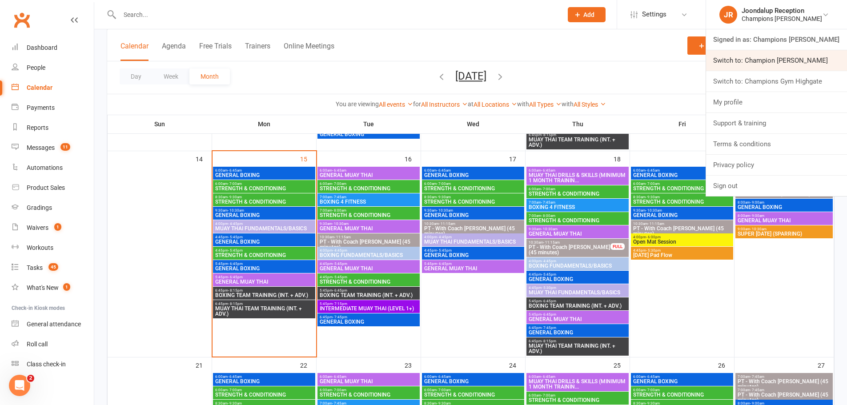
click at [784, 67] on link "Switch to: Champion Gym Joondalup" at bounding box center [776, 60] width 141 height 20
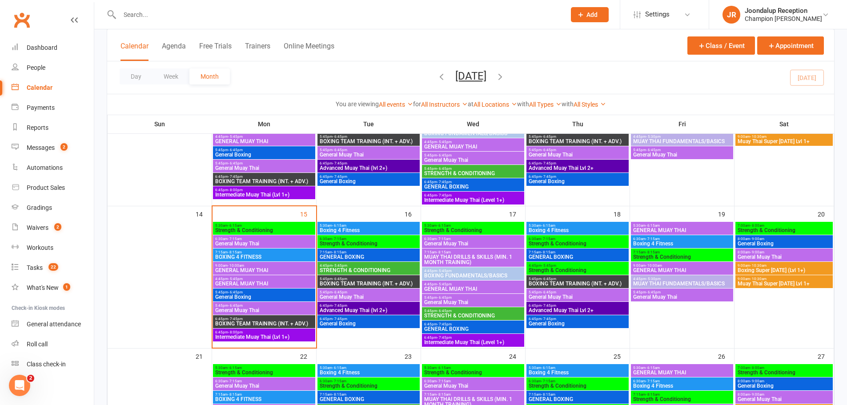
click at [246, 283] on span "GENERAL MUAY THAI" at bounding box center [264, 283] width 99 height 5
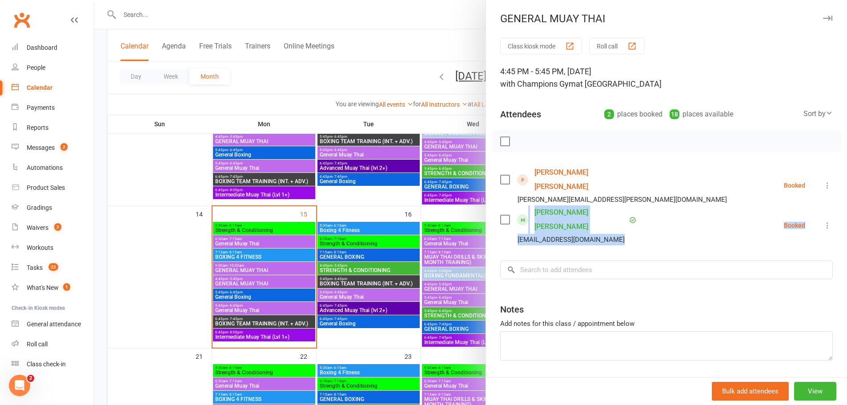
drag, startPoint x: 810, startPoint y: 193, endPoint x: 817, endPoint y: 189, distance: 8.0
click at [817, 189] on ul "Jess Della-Franca [EMAIL_ADDRESS][PERSON_NAME][DOMAIN_NAME] Booked More info Re…" at bounding box center [666, 205] width 333 height 80
click at [823, 182] on icon at bounding box center [827, 185] width 9 height 9
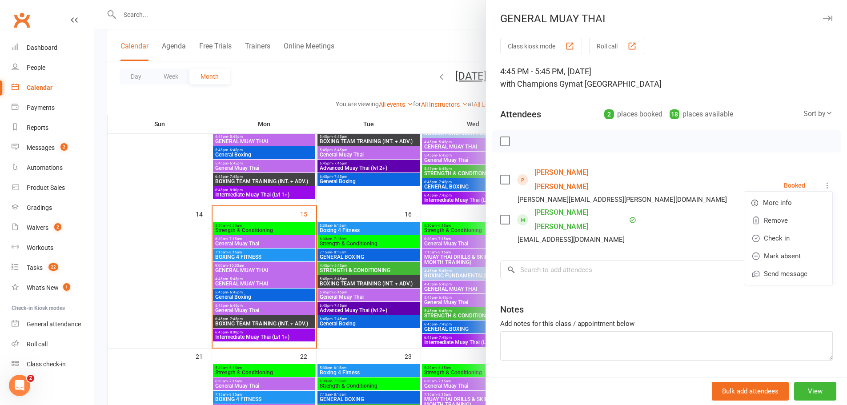
click at [619, 150] on div at bounding box center [667, 141] width 350 height 22
click at [823, 181] on icon at bounding box center [827, 185] width 9 height 9
click at [784, 212] on link "Remove" at bounding box center [788, 221] width 88 height 18
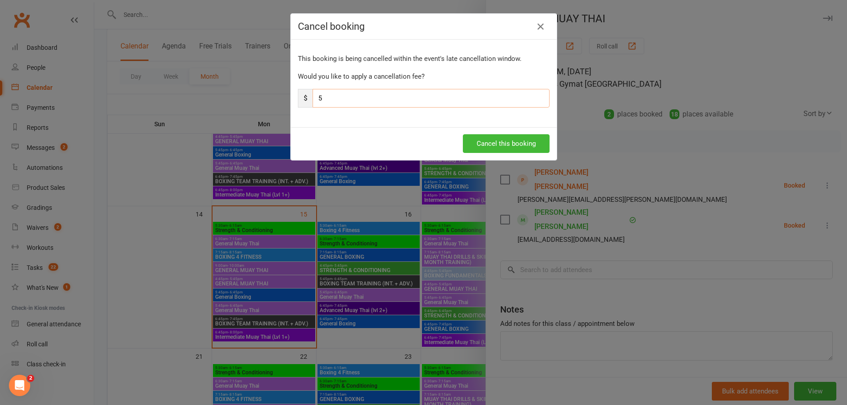
click at [354, 107] on input "5" at bounding box center [431, 98] width 237 height 19
type input "0"
click at [498, 150] on button "Cancel this booking" at bounding box center [506, 143] width 87 height 19
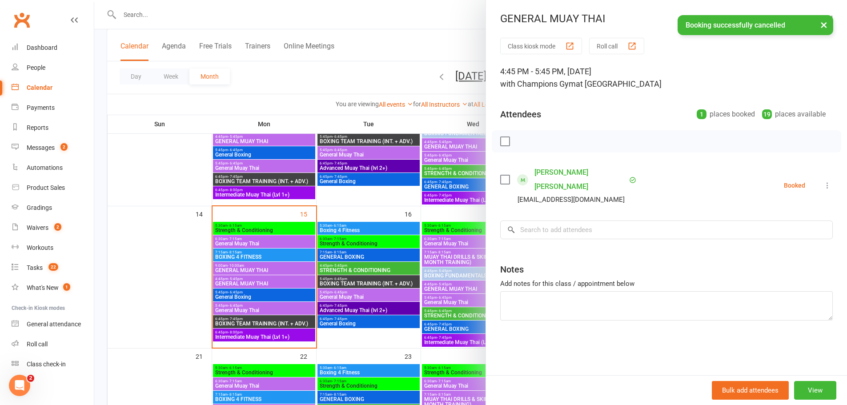
click at [239, 293] on div at bounding box center [470, 202] width 753 height 405
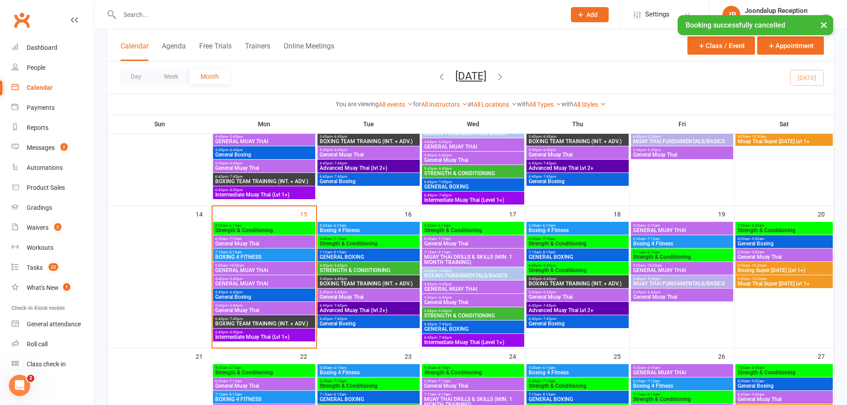
click at [245, 304] on span "5:45pm - 6:45pm" at bounding box center [264, 306] width 99 height 4
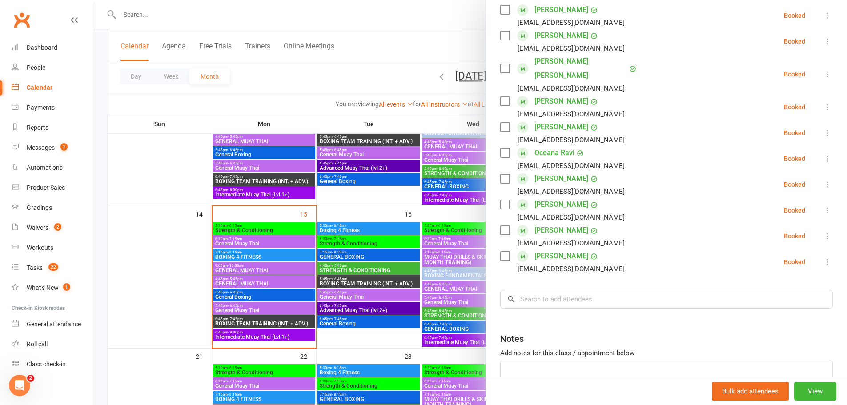
scroll to position [222, 0]
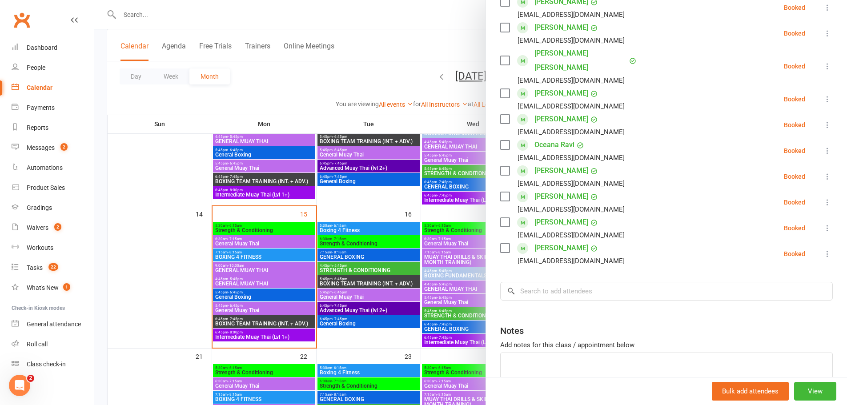
click at [241, 303] on div at bounding box center [470, 202] width 753 height 405
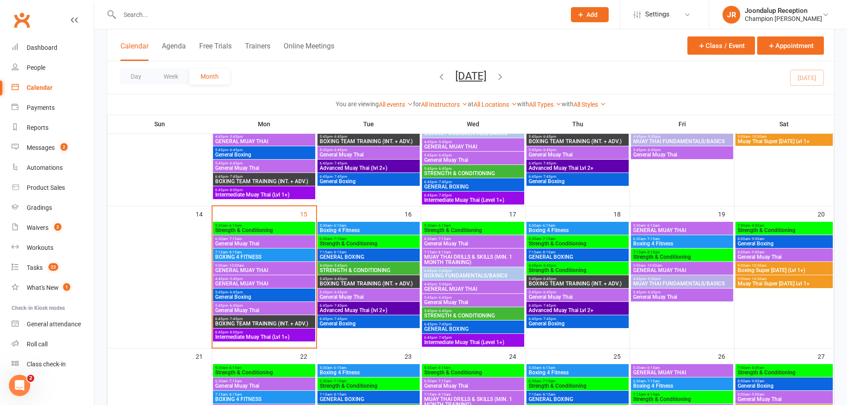
click at [245, 293] on span "5:45pm - 6:45pm" at bounding box center [264, 292] width 99 height 4
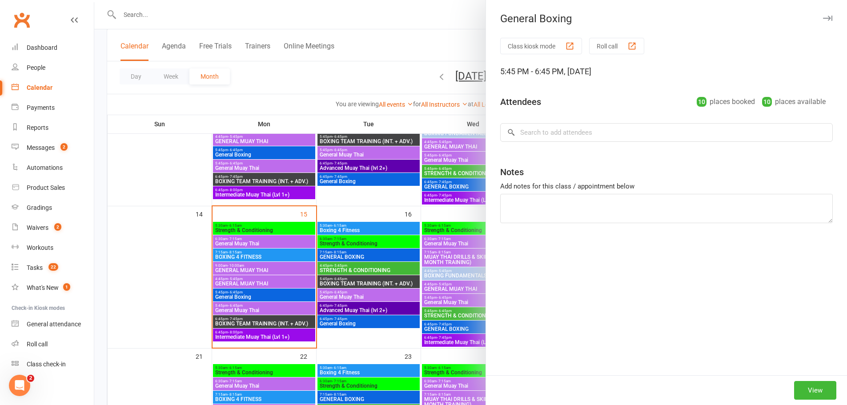
click at [246, 293] on div at bounding box center [470, 202] width 753 height 405
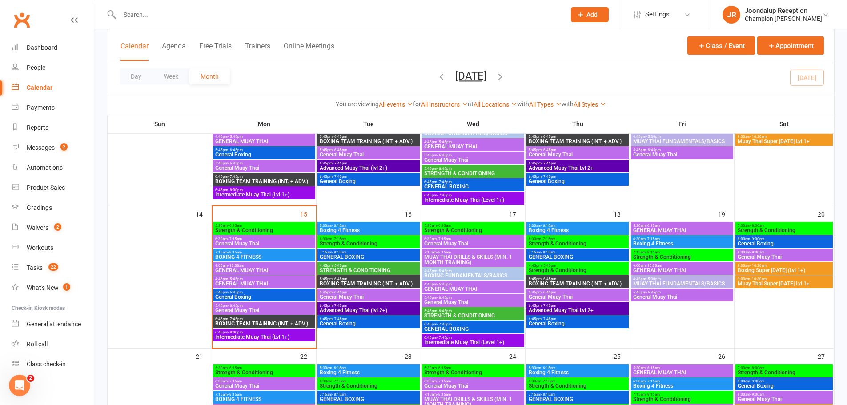
click at [276, 294] on span "General Boxing" at bounding box center [264, 296] width 99 height 5
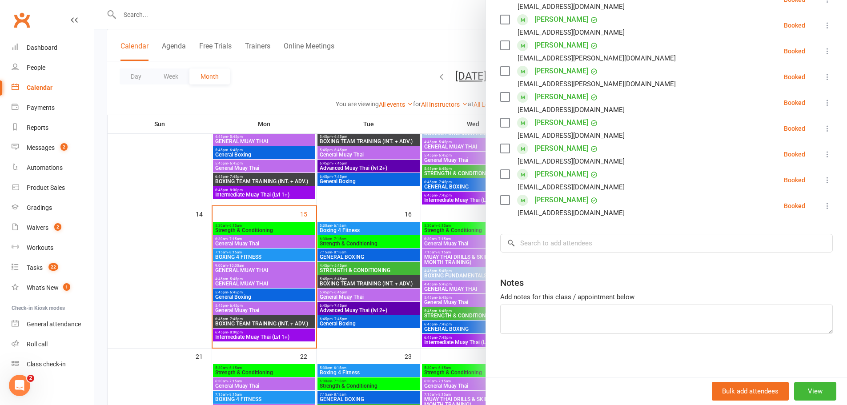
scroll to position [206, 0]
click at [286, 325] on div at bounding box center [470, 202] width 753 height 405
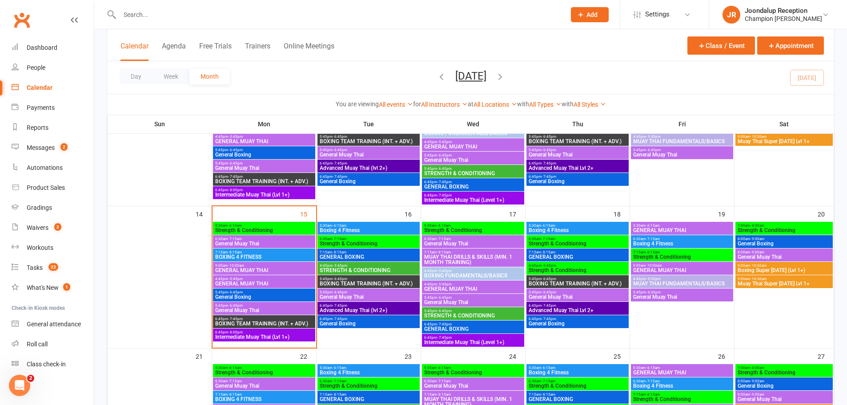
click at [342, 264] on span "- 5:45pm" at bounding box center [340, 266] width 15 height 4
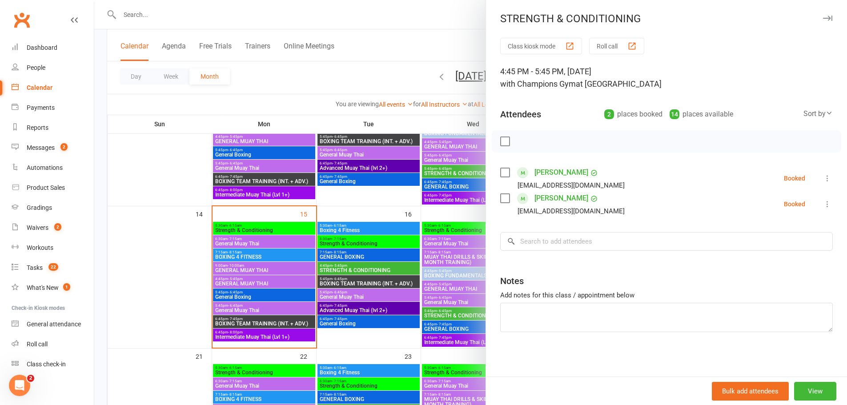
click at [380, 287] on div at bounding box center [470, 202] width 753 height 405
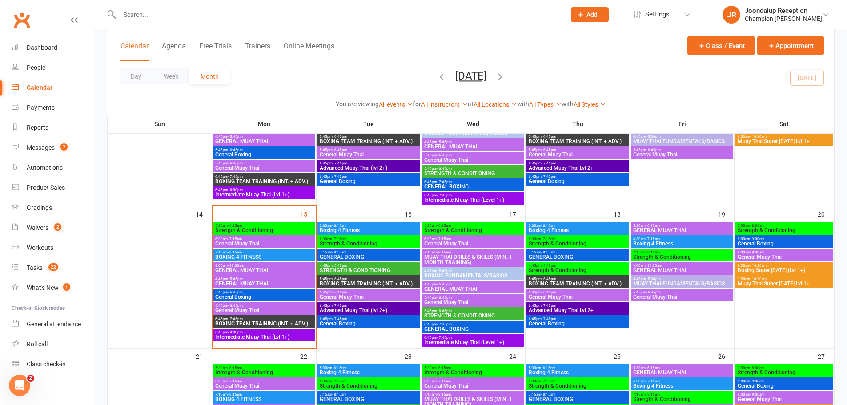
click at [364, 295] on span "General Muay Thai" at bounding box center [368, 296] width 99 height 5
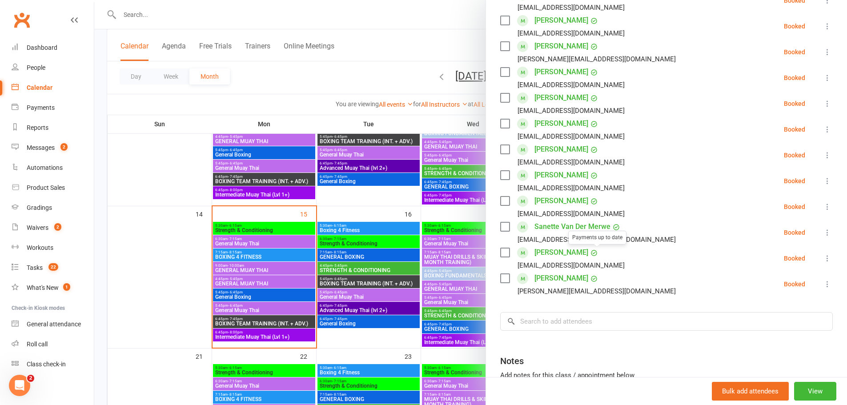
scroll to position [133, 0]
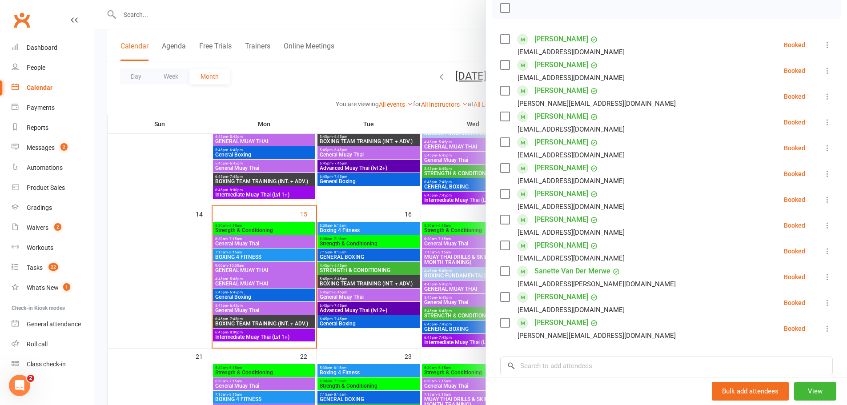
click at [344, 298] on div at bounding box center [470, 202] width 753 height 405
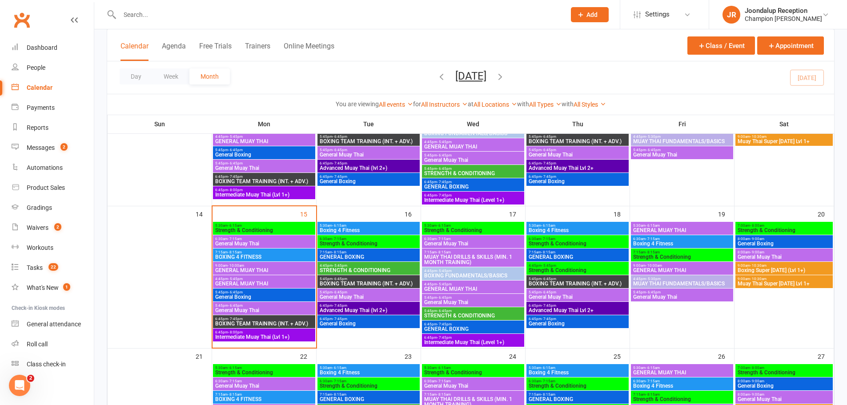
click at [364, 325] on span "General Boxing" at bounding box center [368, 323] width 99 height 5
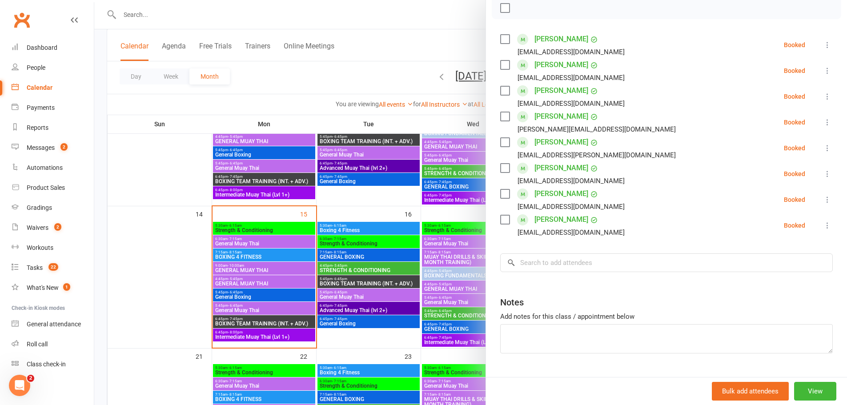
click at [348, 281] on div at bounding box center [470, 202] width 753 height 405
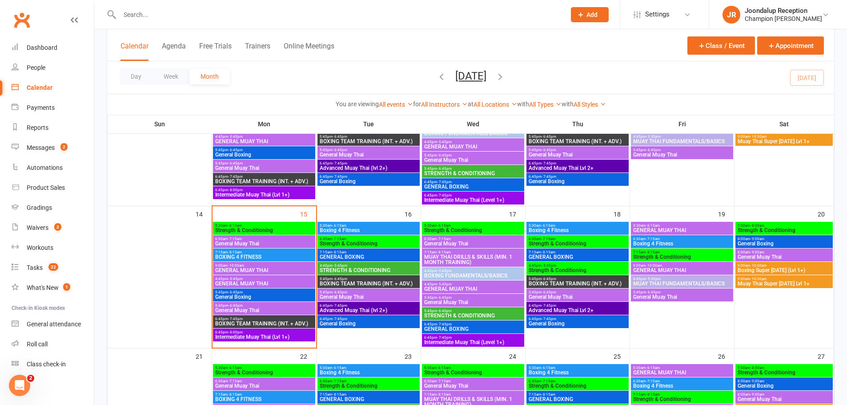
click at [456, 284] on span "4:45pm - 5:45pm" at bounding box center [473, 284] width 99 height 4
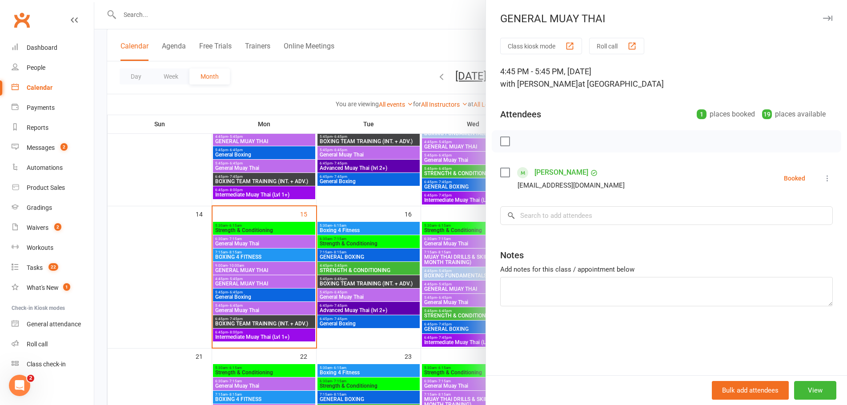
click at [454, 269] on div at bounding box center [470, 202] width 753 height 405
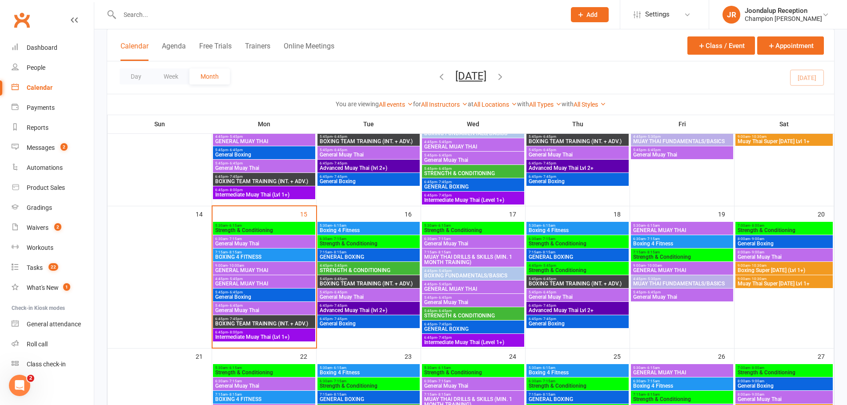
click at [456, 271] on span "4:45pm - 5:45pm" at bounding box center [473, 271] width 99 height 4
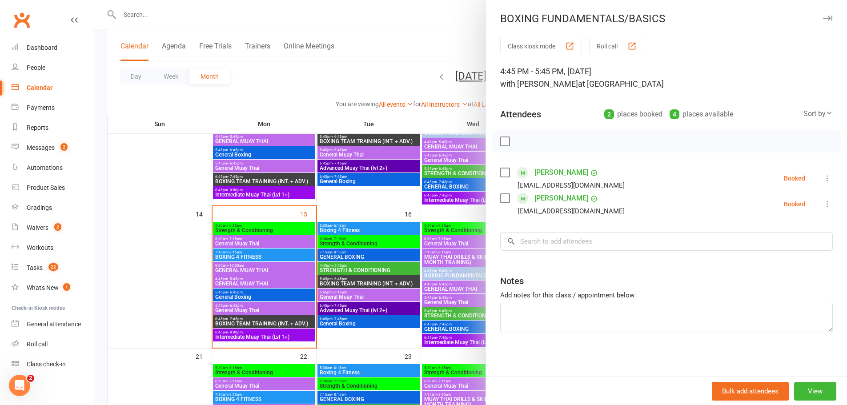
click at [459, 279] on div at bounding box center [470, 202] width 753 height 405
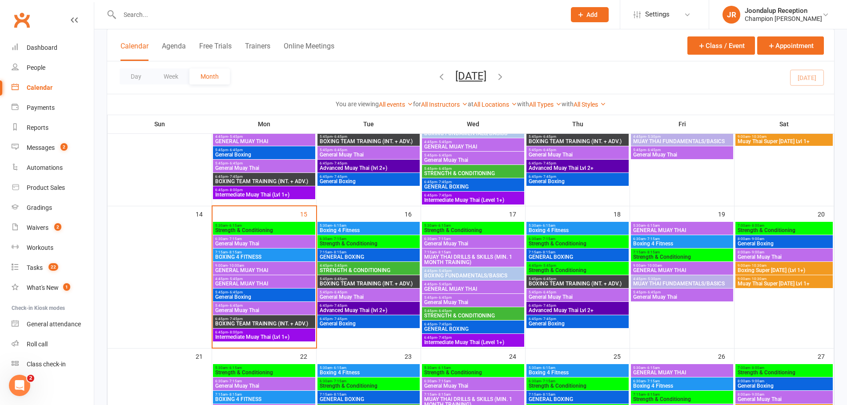
click at [460, 287] on span "GENERAL MUAY THAI" at bounding box center [473, 288] width 99 height 5
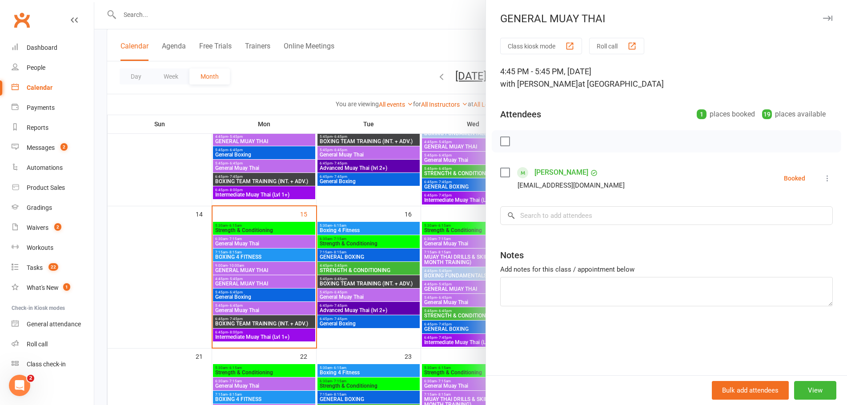
click at [463, 300] on div at bounding box center [470, 202] width 753 height 405
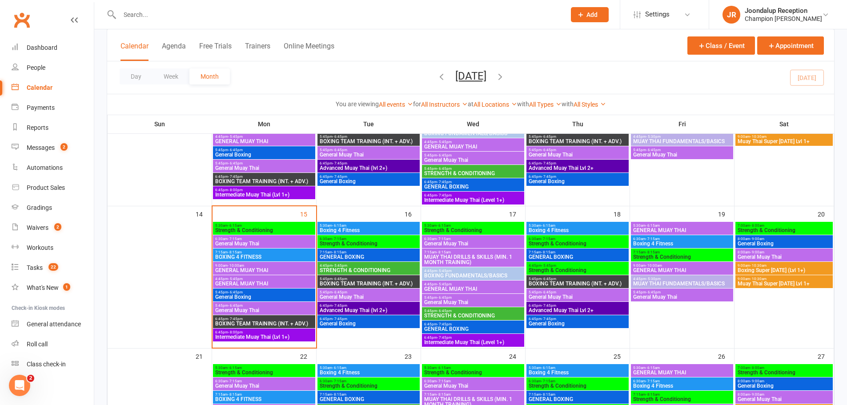
click at [463, 300] on span "General Muay Thai" at bounding box center [473, 302] width 99 height 5
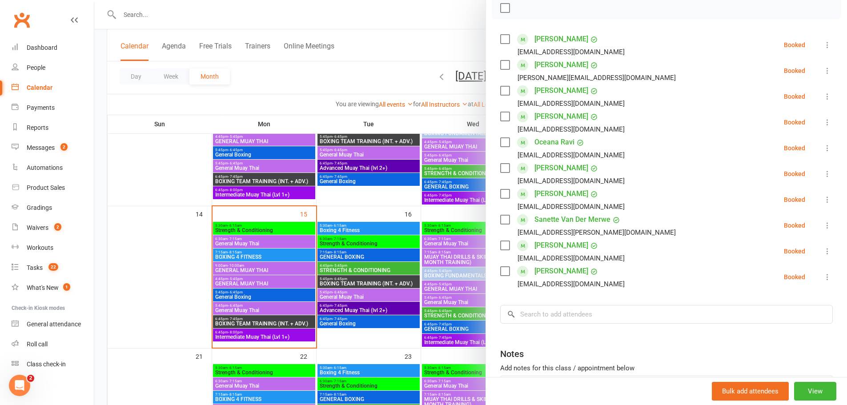
click at [446, 329] on div at bounding box center [470, 202] width 753 height 405
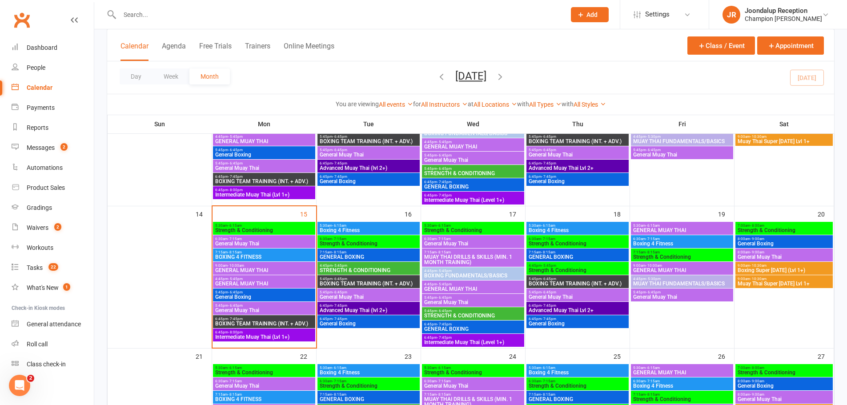
click at [460, 311] on span "5:45pm - 6:45pm" at bounding box center [473, 311] width 99 height 4
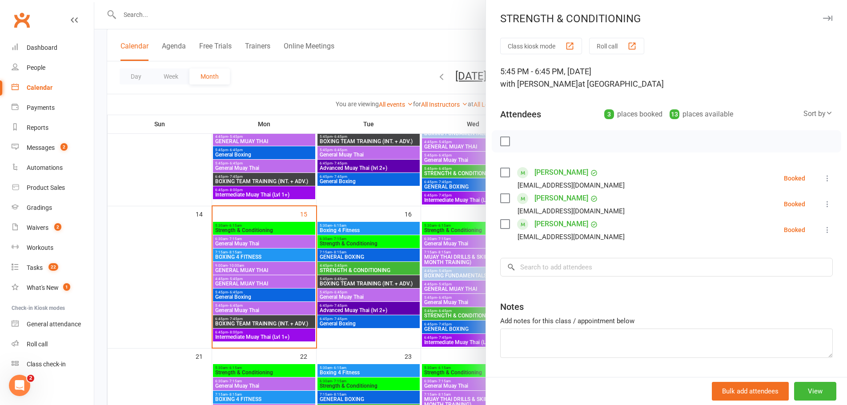
click at [452, 322] on div at bounding box center [470, 202] width 753 height 405
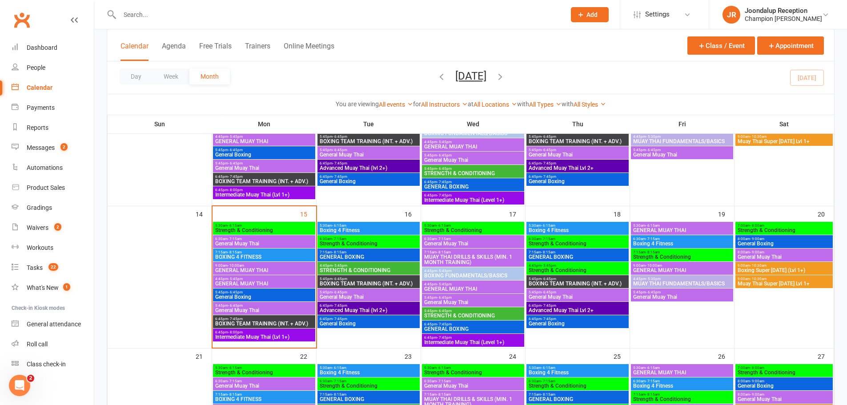
click at [483, 328] on span "GENERAL BOXING" at bounding box center [473, 328] width 99 height 5
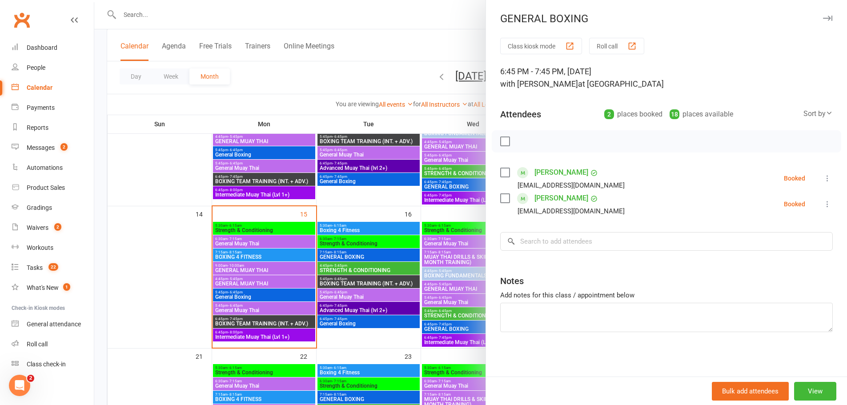
click at [416, 291] on div at bounding box center [470, 202] width 753 height 405
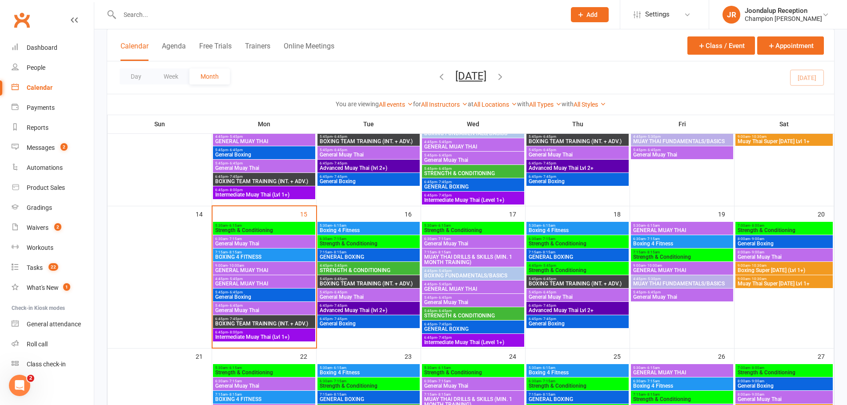
click at [563, 270] on span "Strength & Conditioning" at bounding box center [577, 270] width 99 height 5
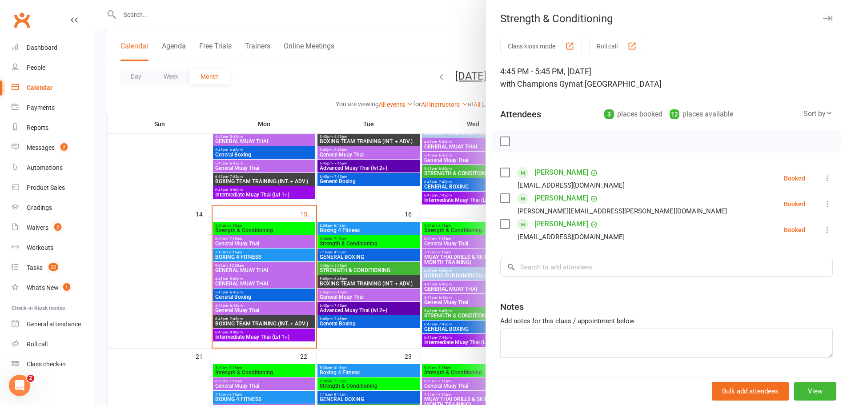
click at [437, 272] on div at bounding box center [470, 202] width 753 height 405
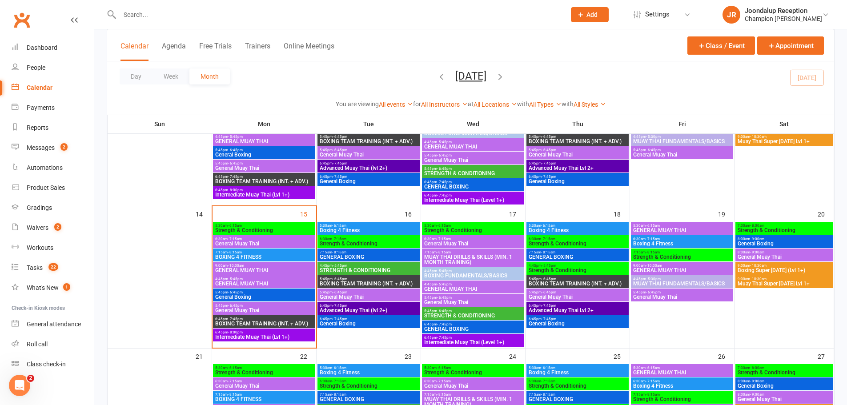
click at [567, 299] on span "General Muay Thai" at bounding box center [577, 296] width 99 height 5
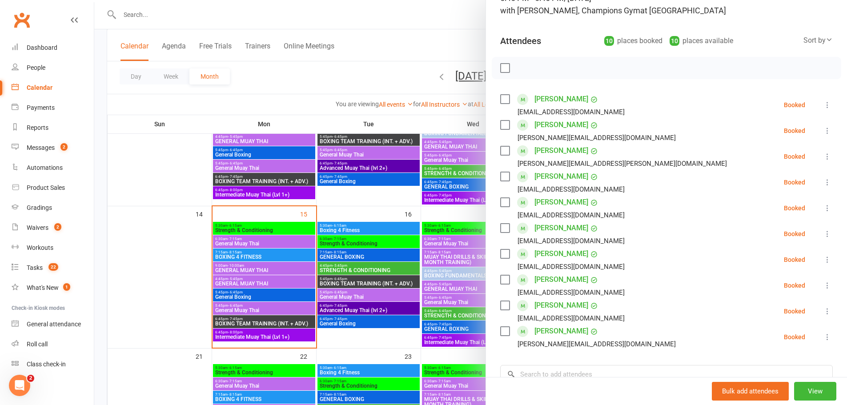
scroll to position [89, 0]
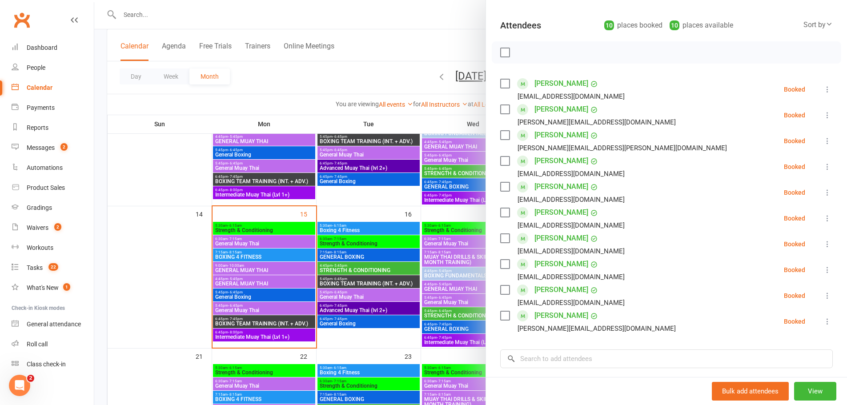
click at [475, 282] on div at bounding box center [470, 202] width 753 height 405
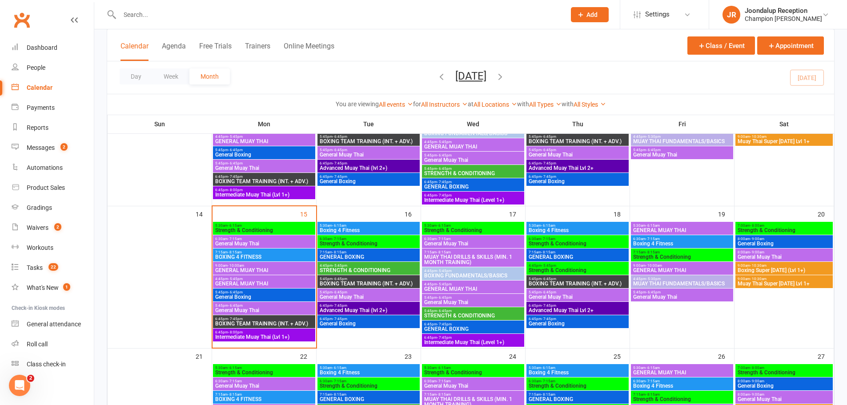
click at [585, 316] on div "6:45pm - 7:45pm General Boxing" at bounding box center [578, 321] width 102 height 13
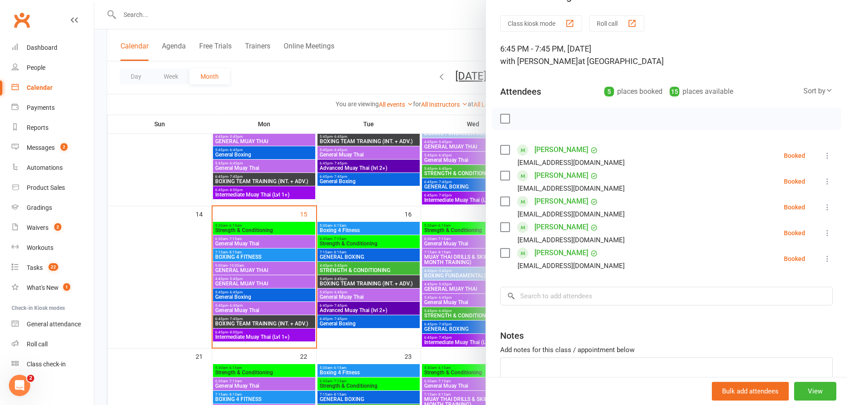
scroll to position [44, 0]
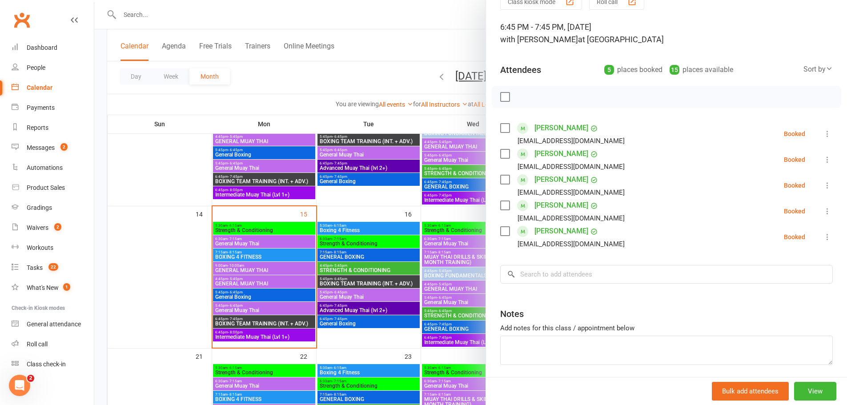
click at [418, 276] on div at bounding box center [470, 202] width 753 height 405
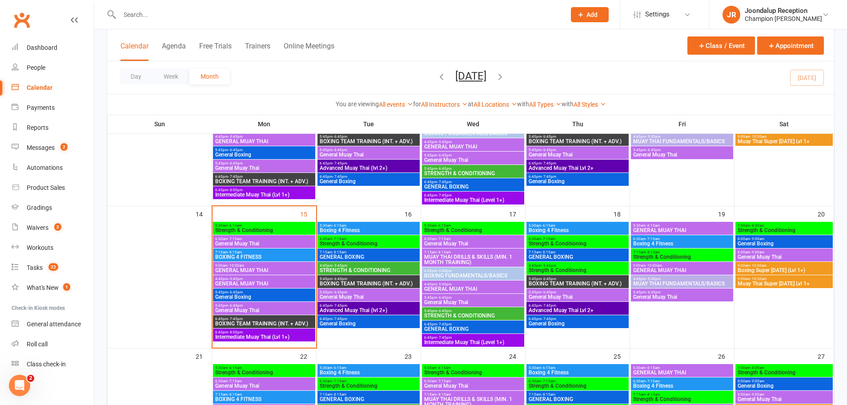
click at [656, 282] on span "MUAY THAI FUNDAMENTALS/BASICS" at bounding box center [682, 283] width 99 height 5
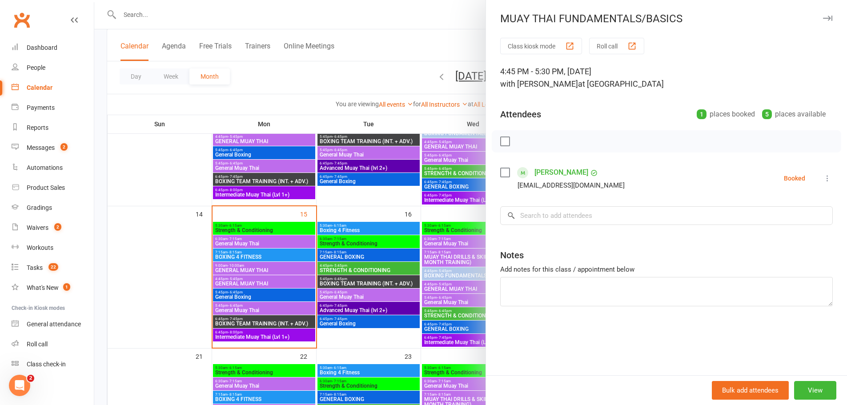
click at [443, 269] on div at bounding box center [470, 202] width 753 height 405
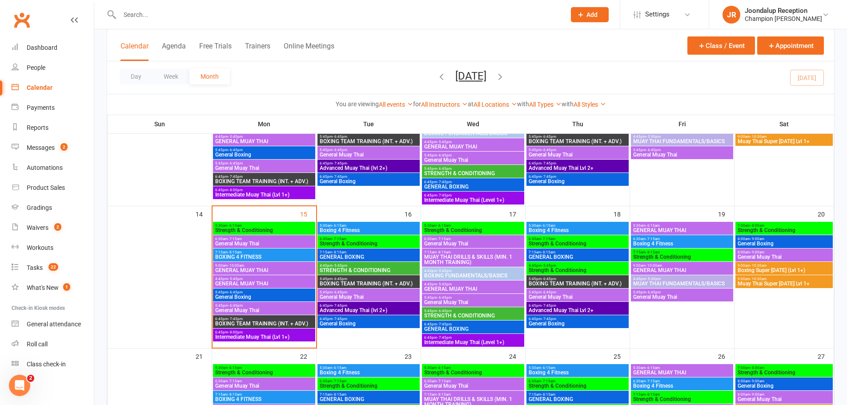
click at [679, 291] on span "5:45pm - 6:45pm" at bounding box center [682, 292] width 99 height 4
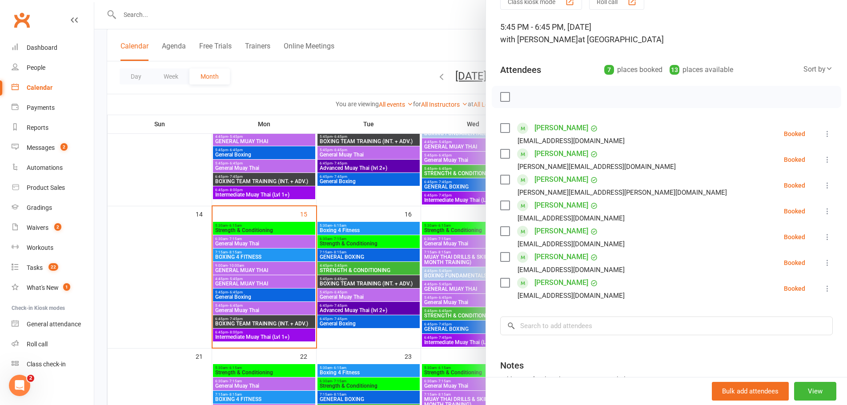
click at [392, 243] on div at bounding box center [470, 202] width 753 height 405
